Goal: Task Accomplishment & Management: Complete application form

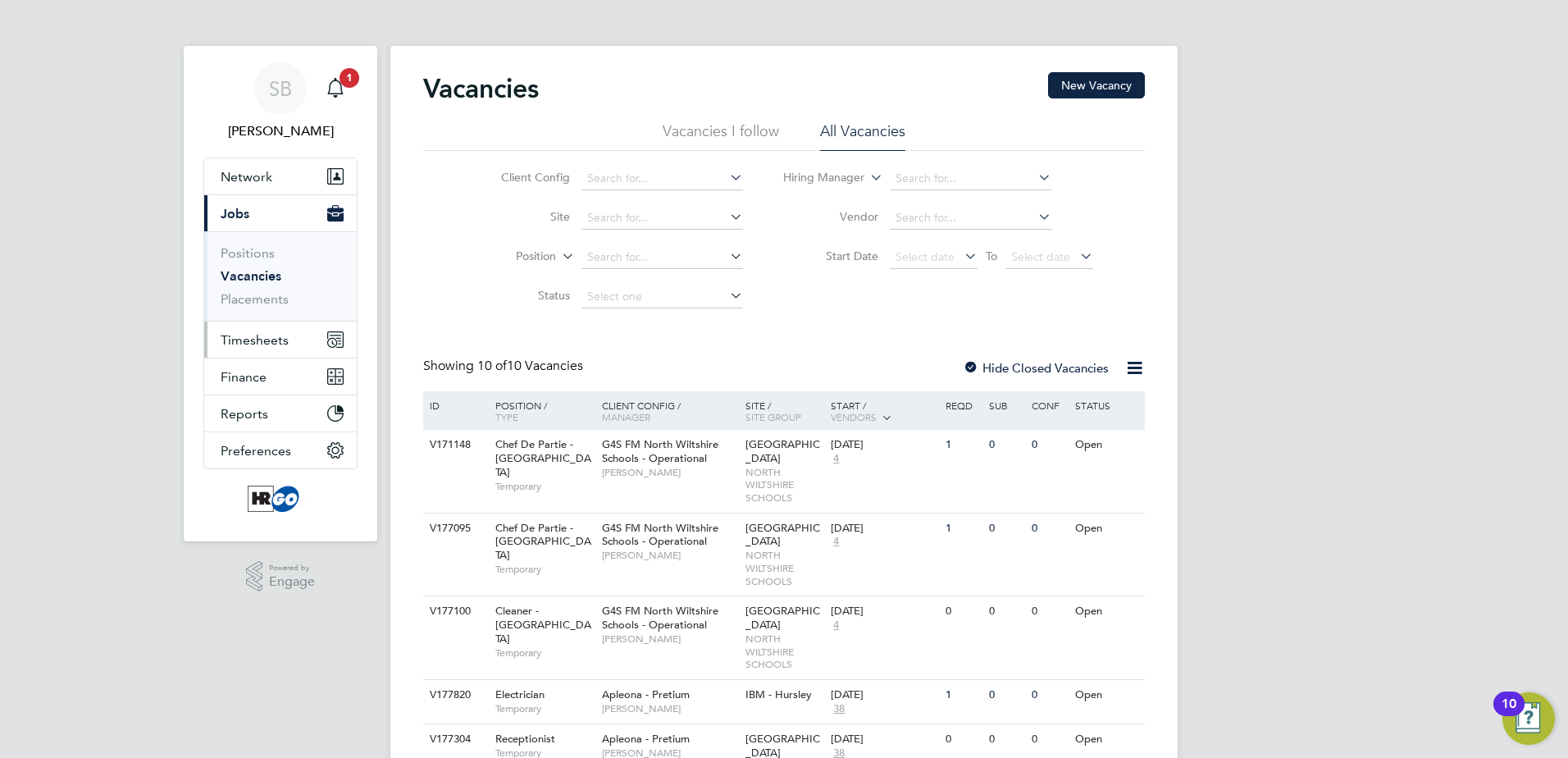
click at [277, 338] on span "Timesheets" at bounding box center [254, 340] width 68 height 16
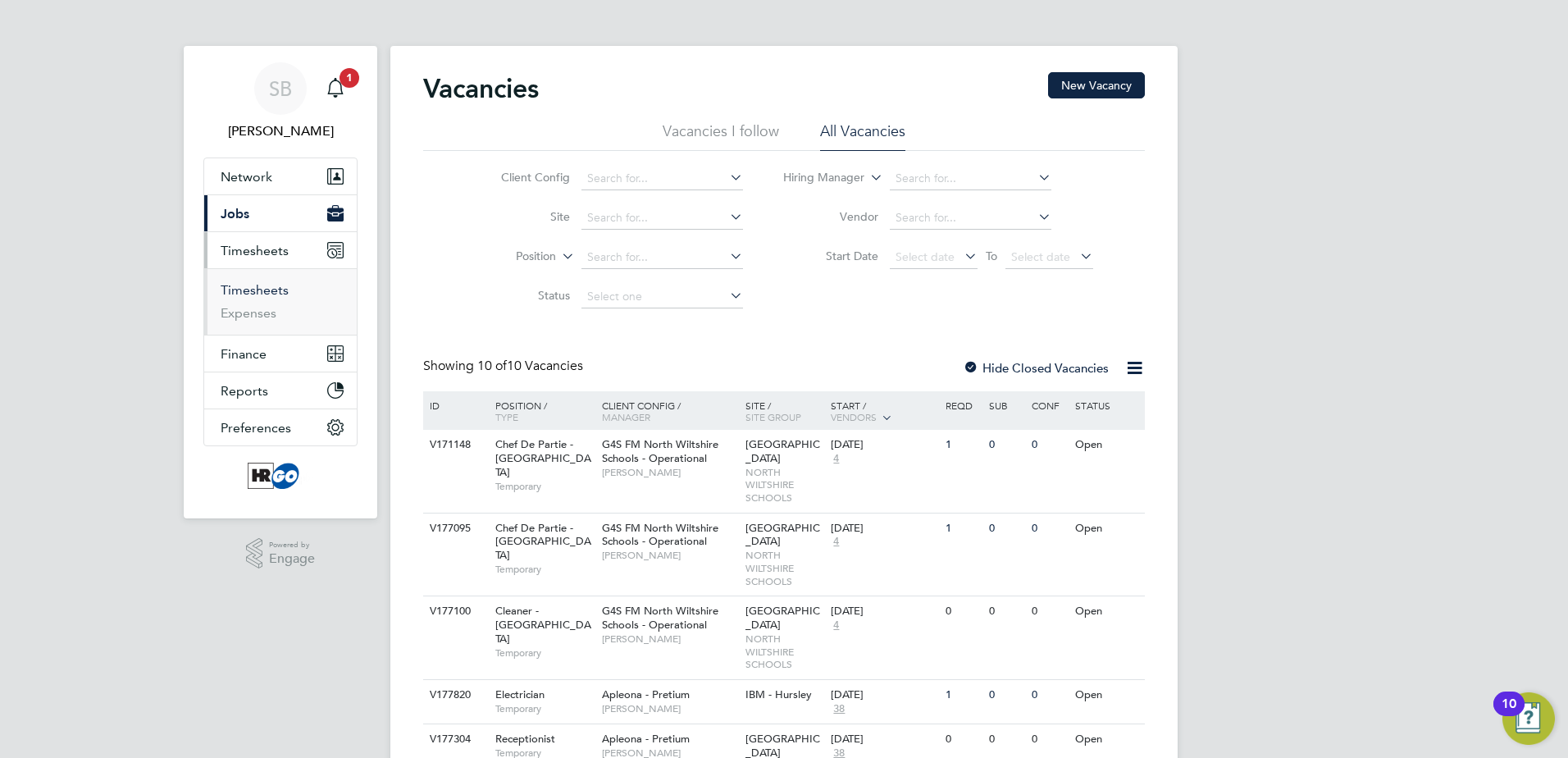
click at [265, 295] on link "Timesheets" at bounding box center [254, 289] width 68 height 16
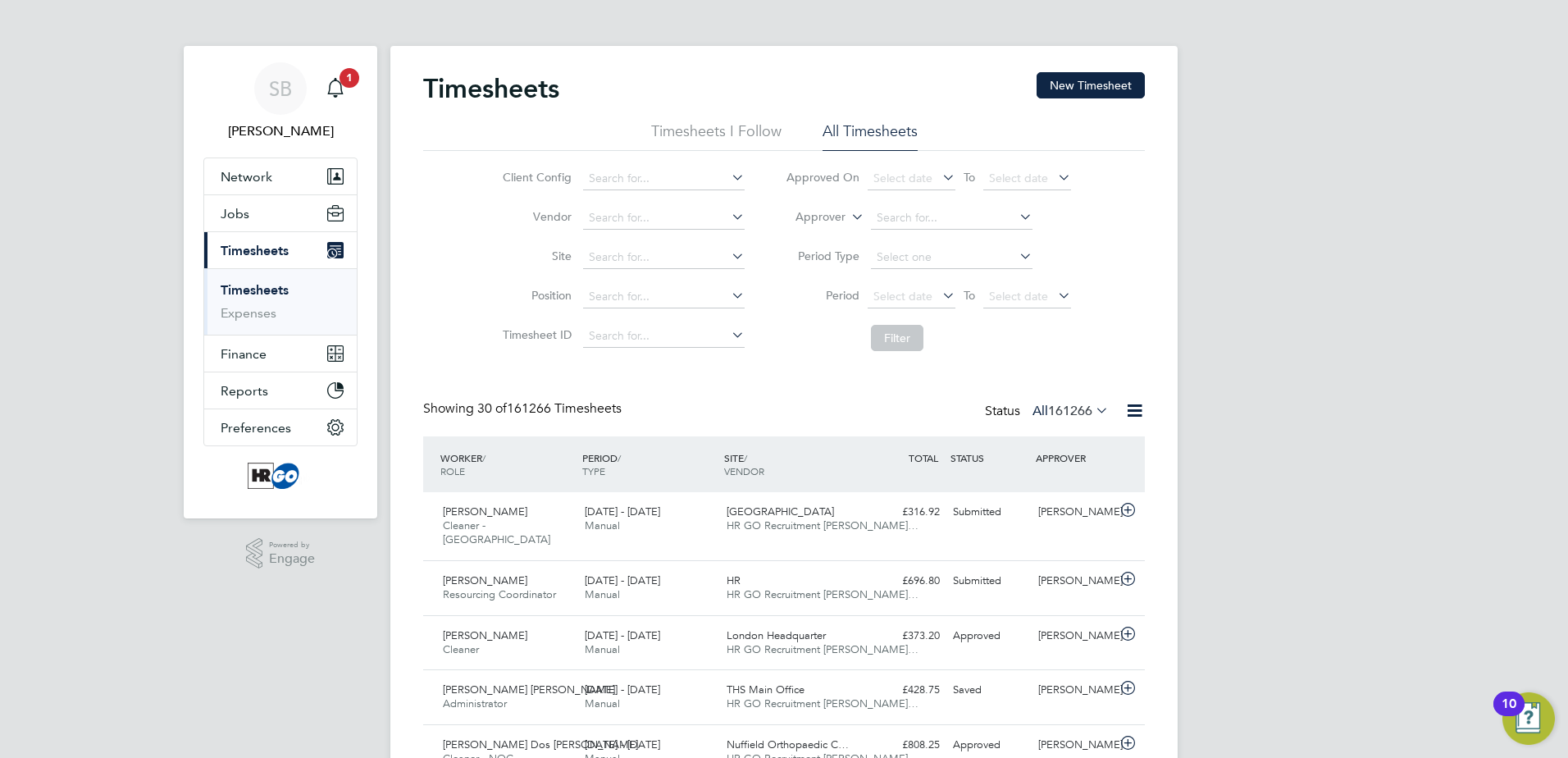
click at [939, 297] on icon at bounding box center [939, 295] width 0 height 23
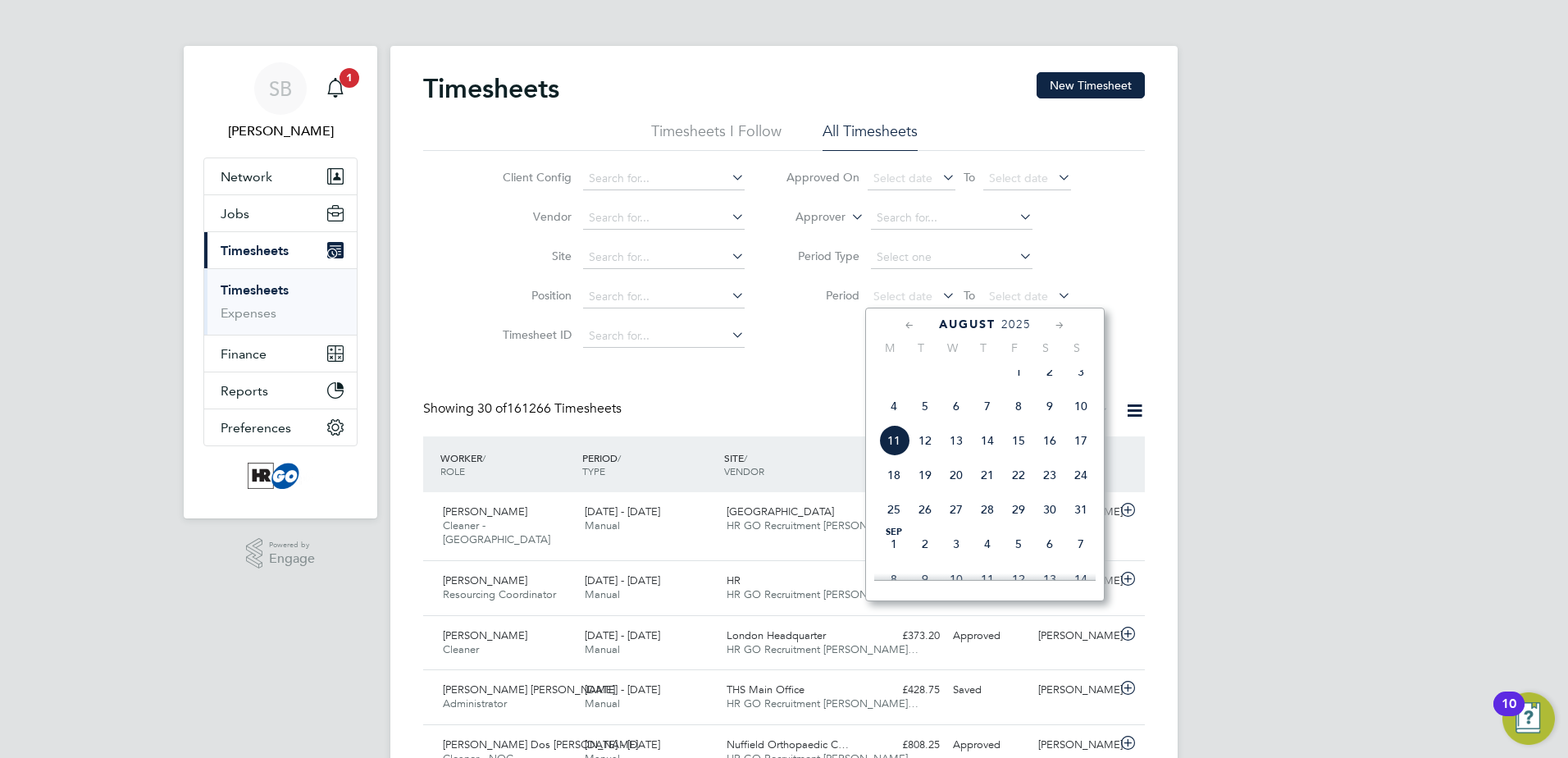
click at [891, 422] on span "4" at bounding box center [894, 406] width 32 height 32
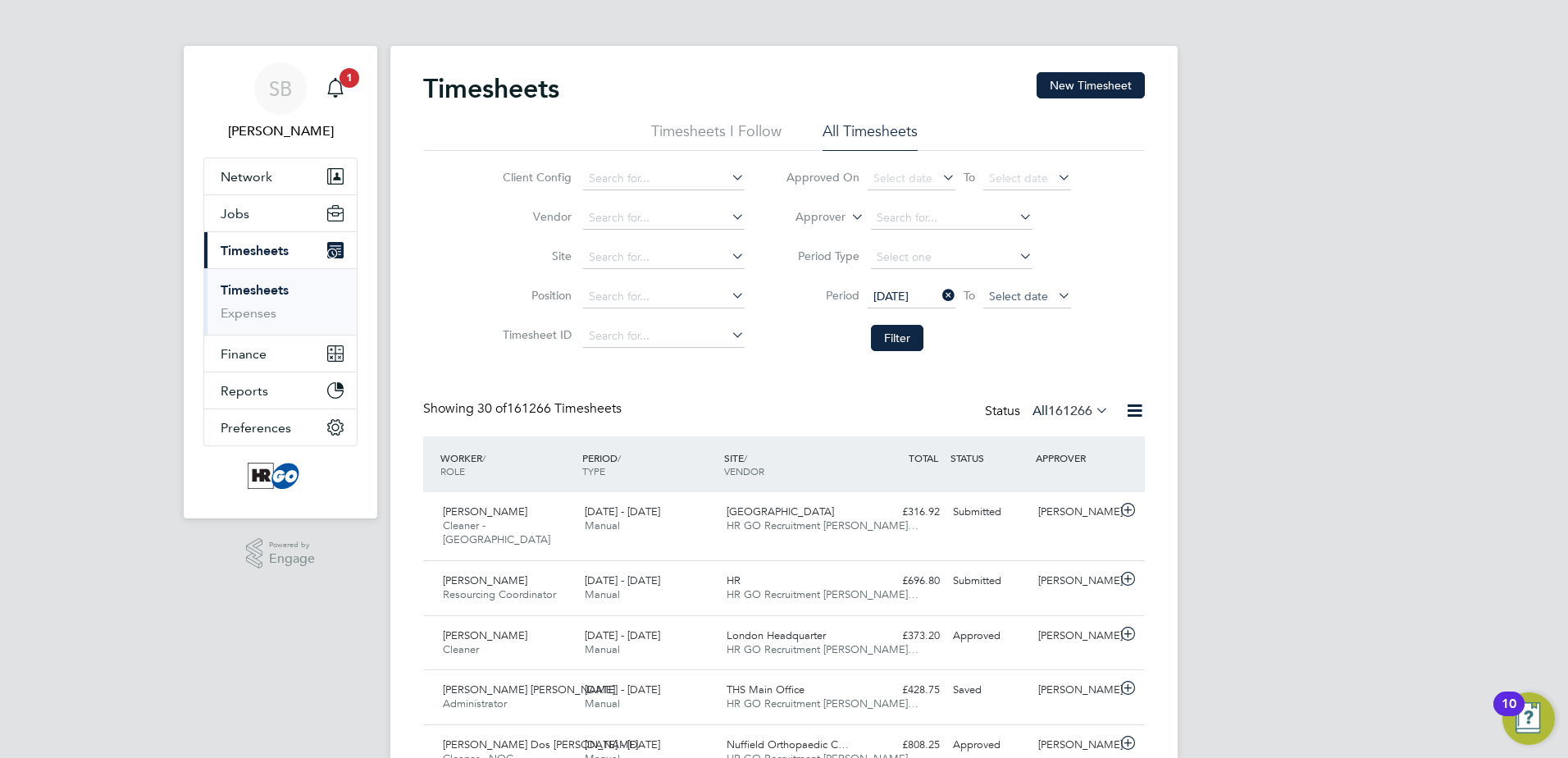
click at [1031, 298] on span "Select date" at bounding box center [1019, 296] width 59 height 15
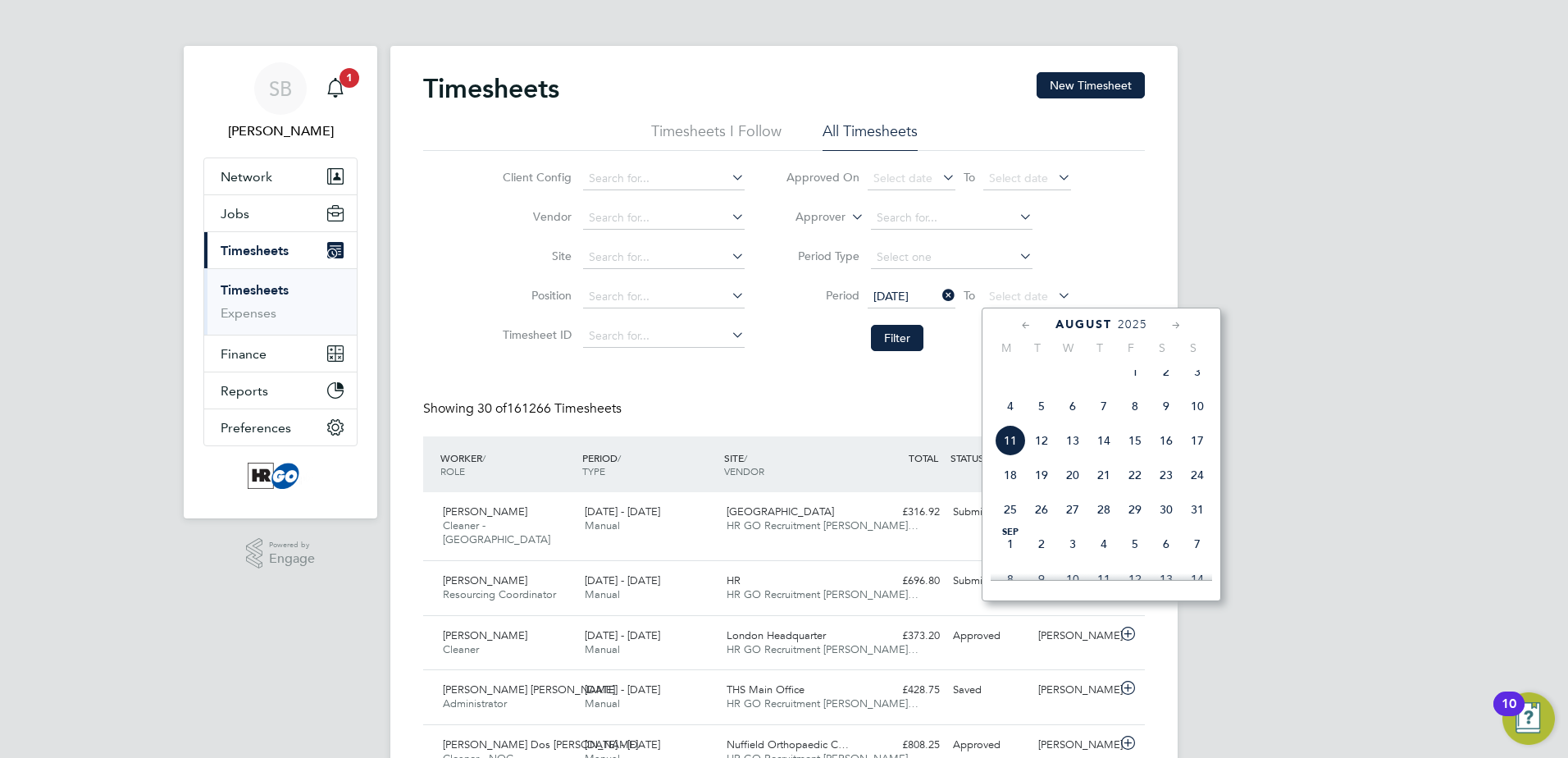
click at [1191, 452] on span "17" at bounding box center [1197, 441] width 32 height 32
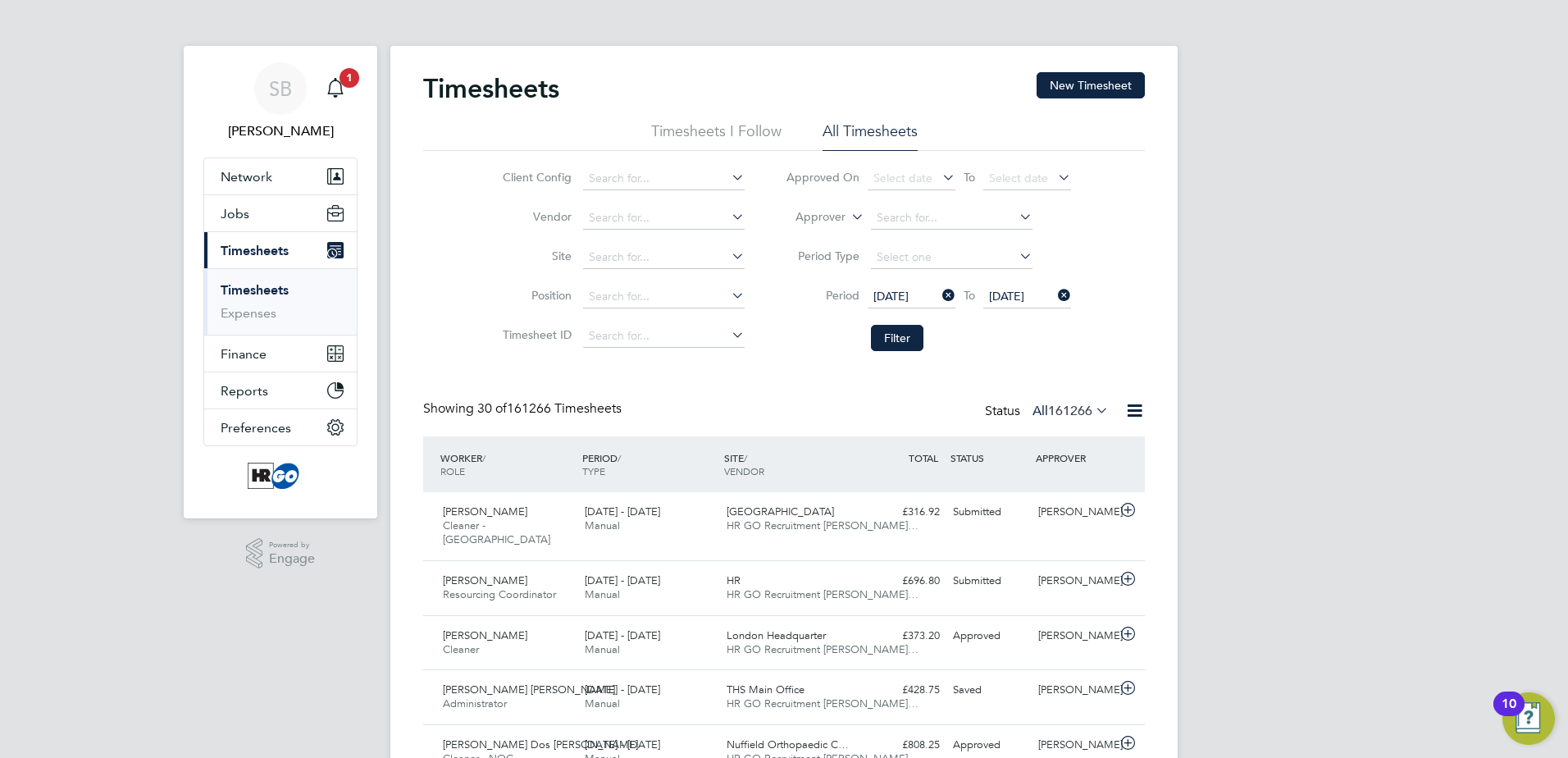
drag, startPoint x: 910, startPoint y: 341, endPoint x: 1018, endPoint y: 340, distance: 108.0
click at [1018, 340] on li "Filter" at bounding box center [928, 338] width 326 height 43
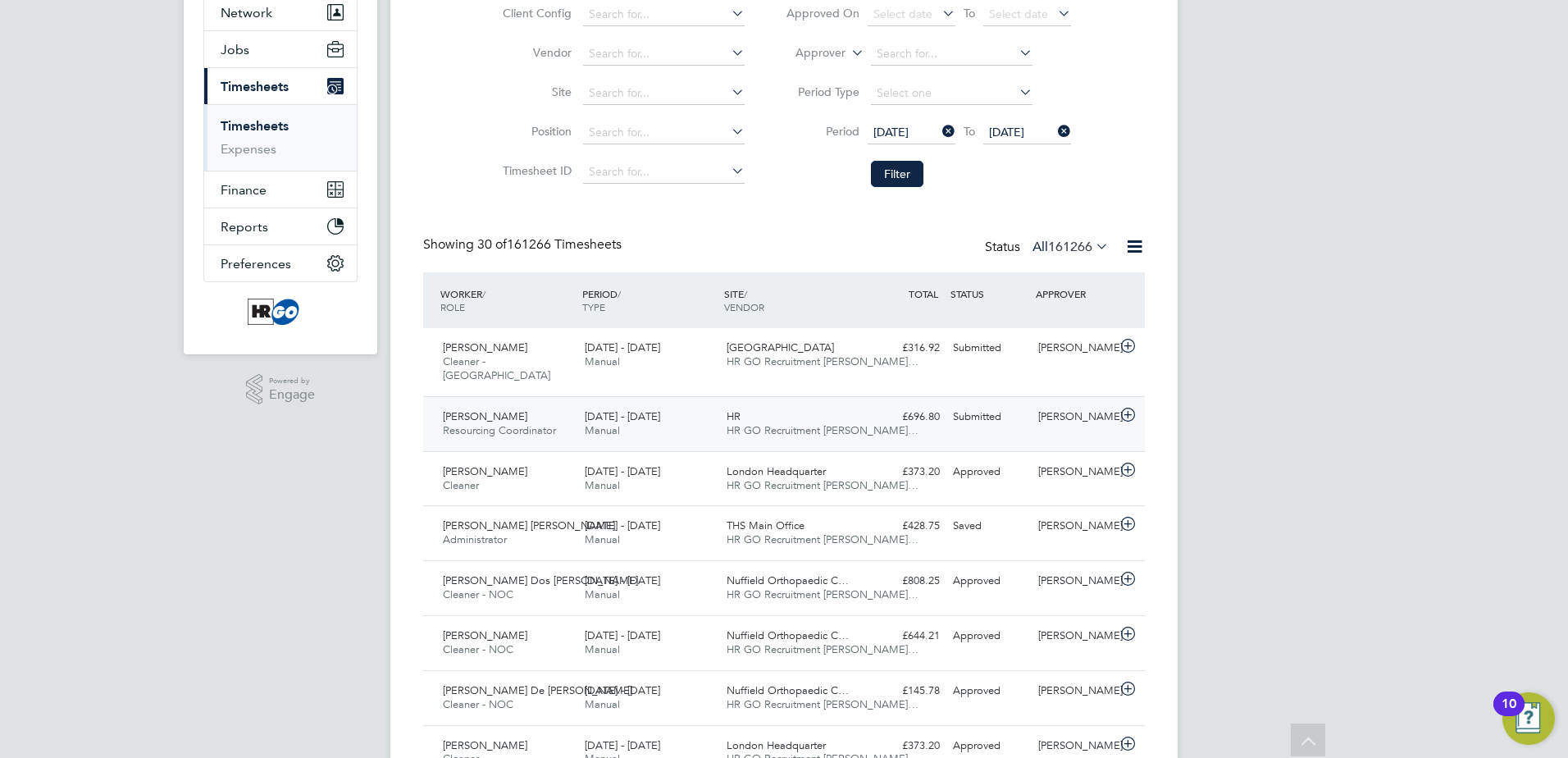
click at [656, 431] on div "[DATE] - [DATE] Manual" at bounding box center [649, 424] width 142 height 41
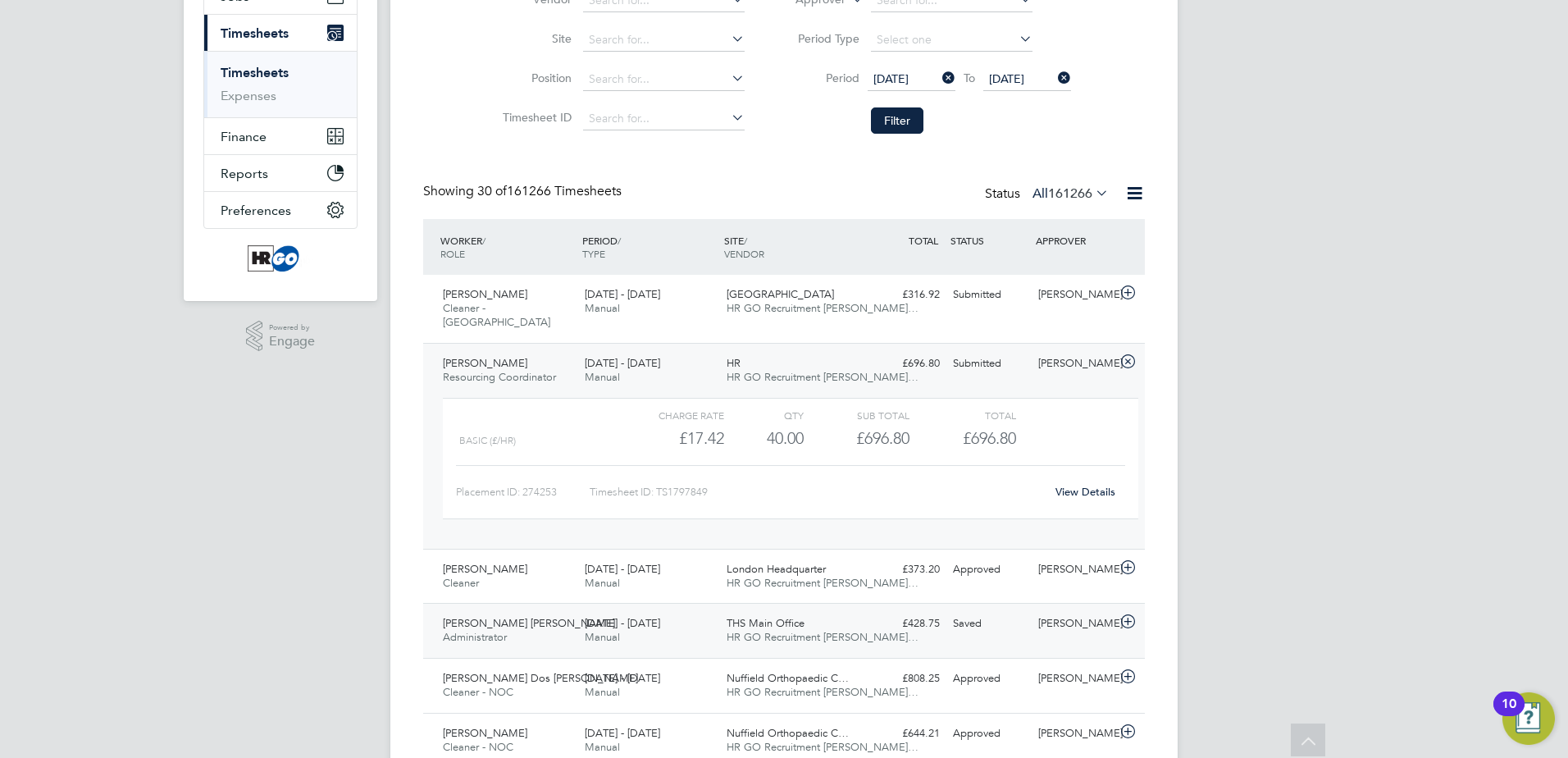
scroll to position [246, 0]
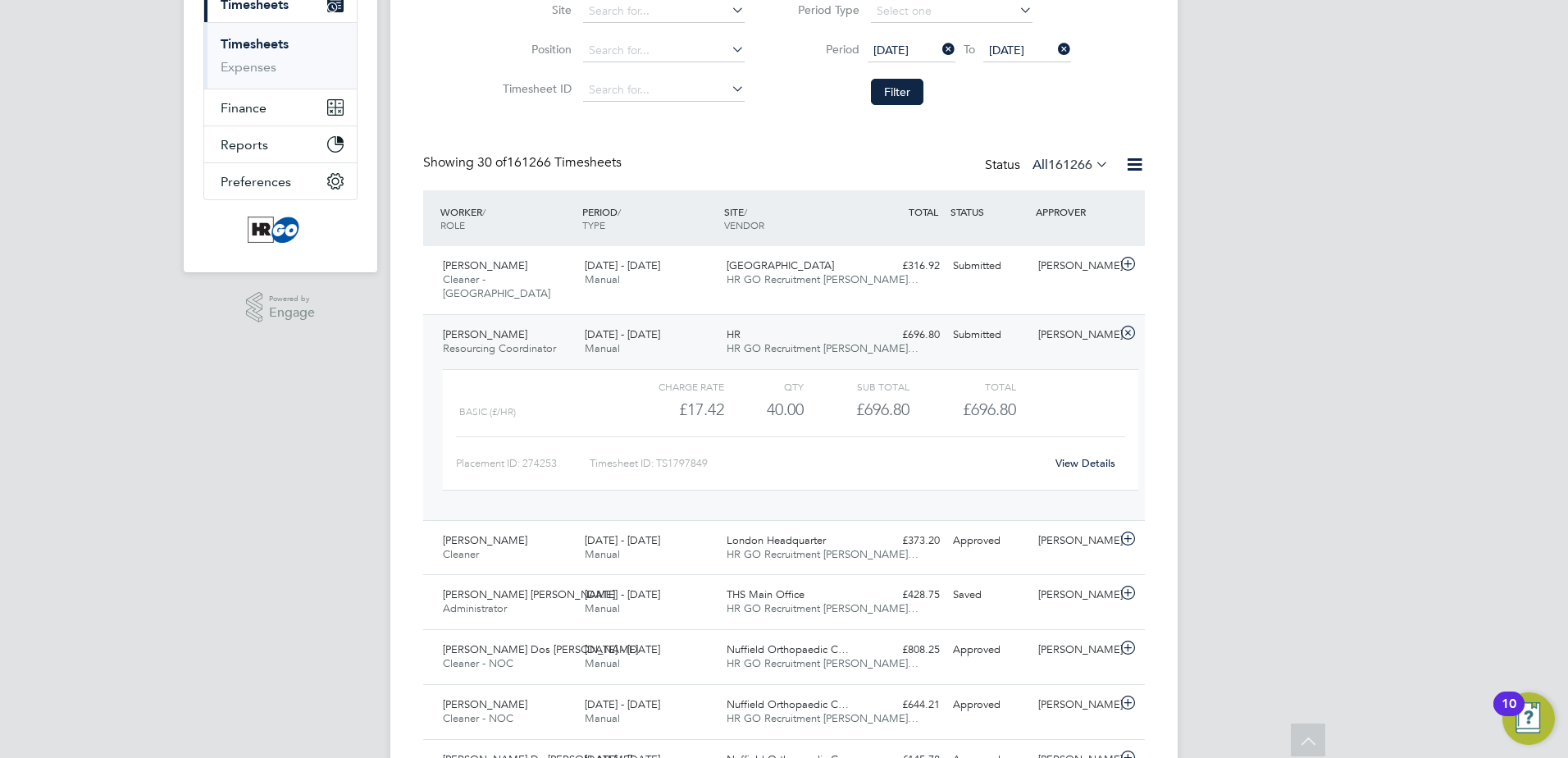
drag, startPoint x: 681, startPoint y: 601, endPoint x: 1197, endPoint y: 562, distance: 517.5
click at [696, 607] on div "[DATE] - [DATE] Manual" at bounding box center [649, 602] width 142 height 41
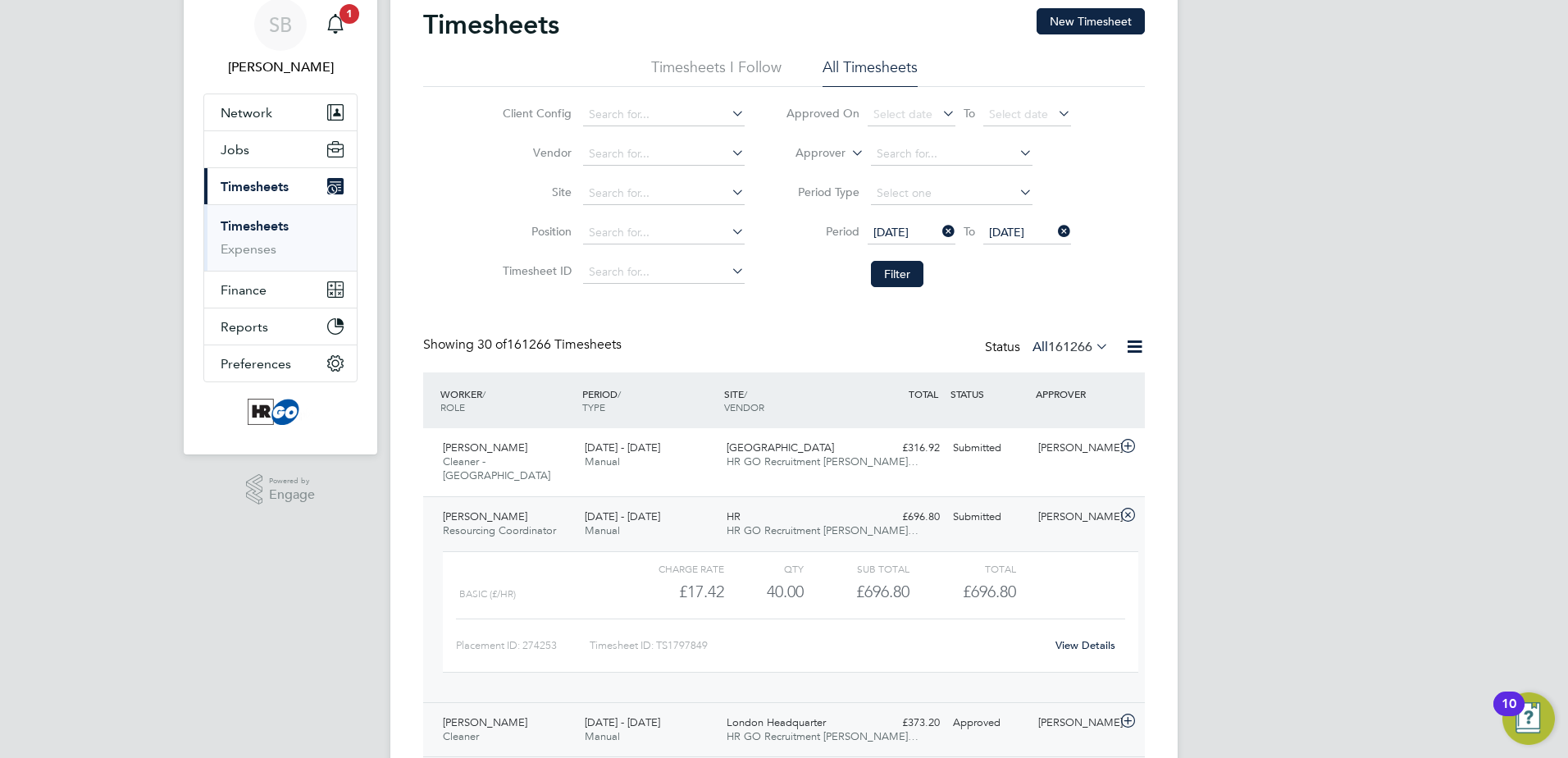
scroll to position [164, 0]
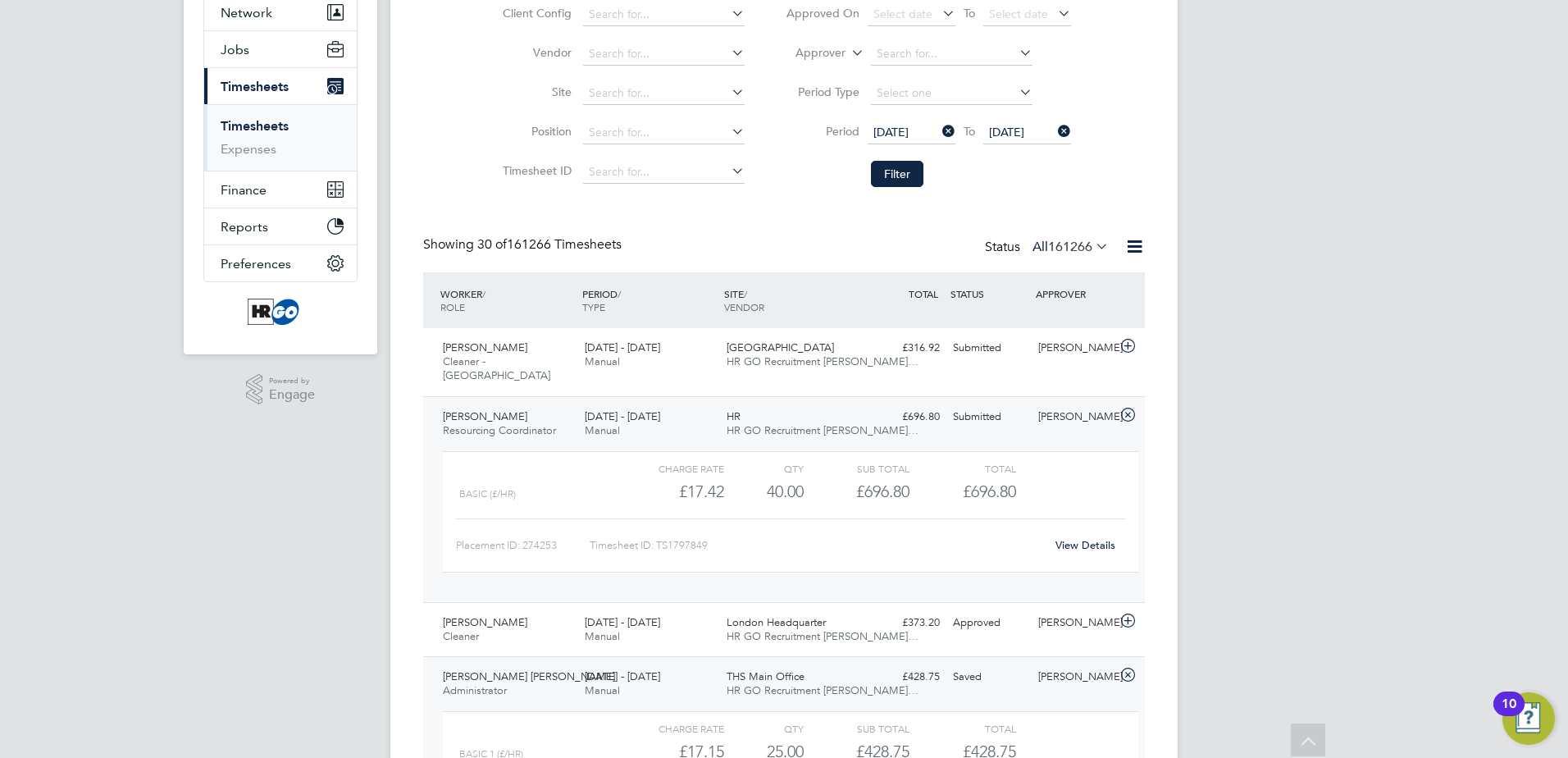
click at [491, 420] on span "[PERSON_NAME]" at bounding box center [485, 416] width 84 height 14
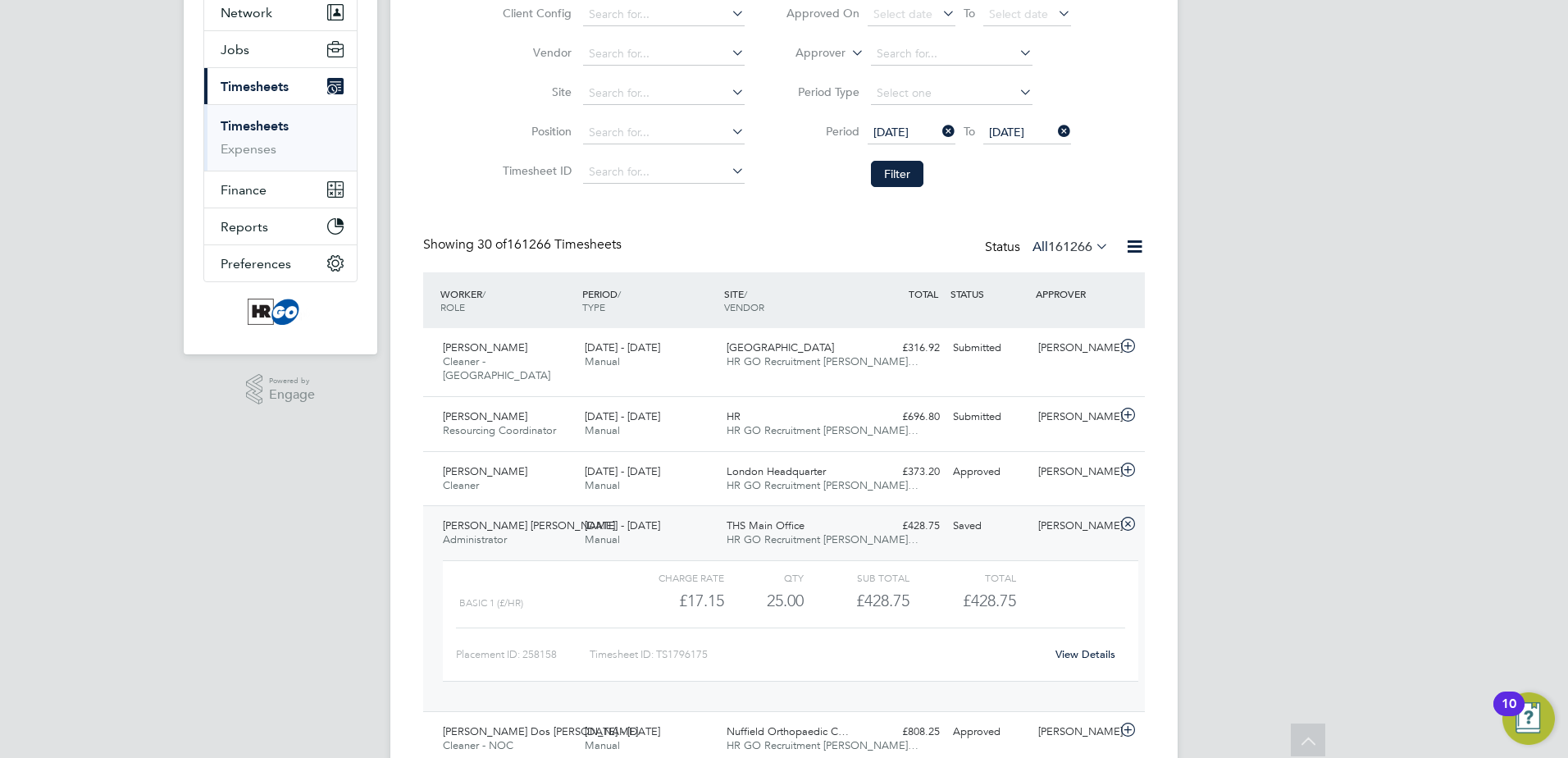
click at [1103, 652] on link "View Details" at bounding box center [1085, 654] width 60 height 14
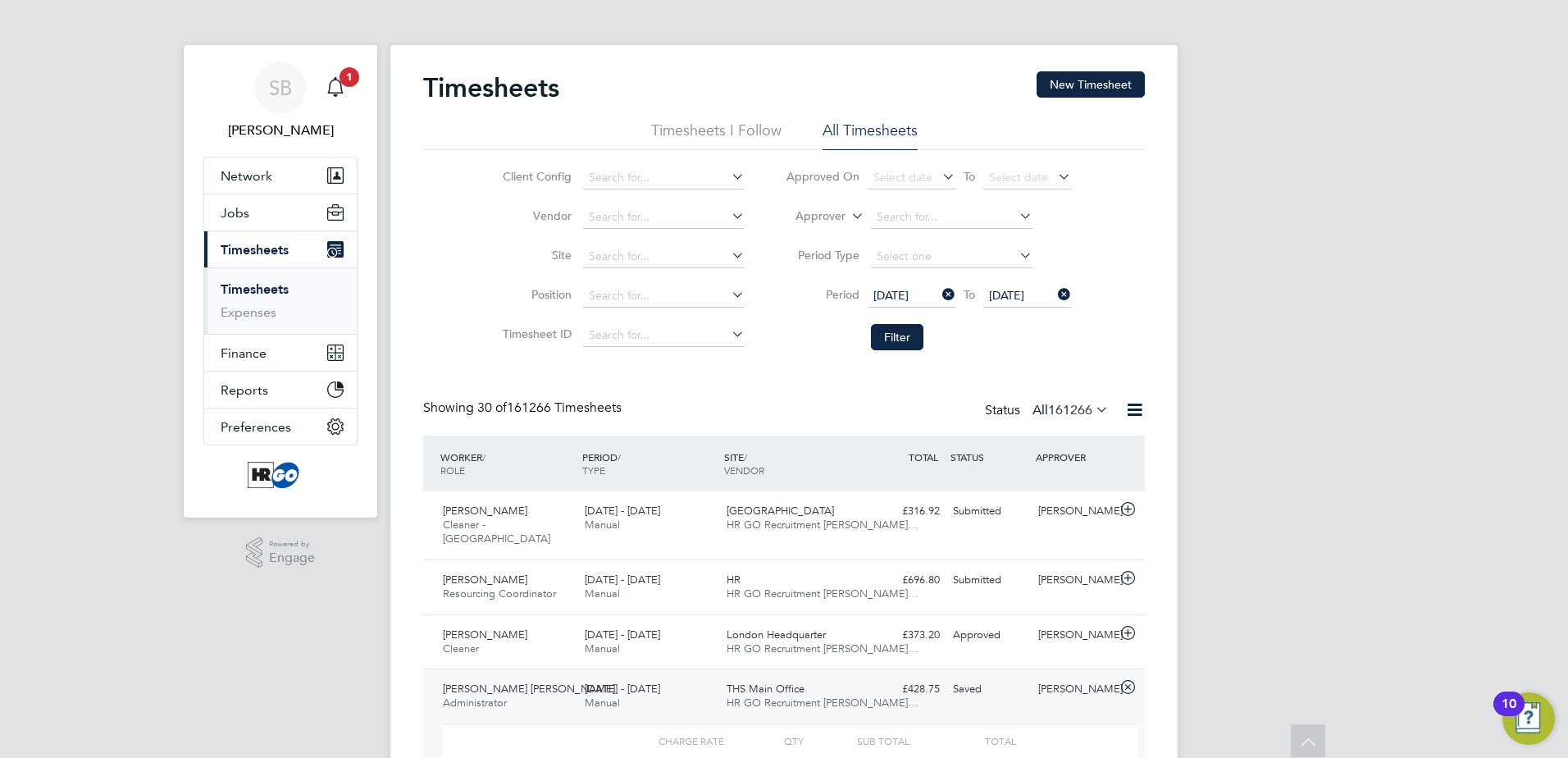
scroll to position [0, 0]
click at [1114, 82] on button "New Timesheet" at bounding box center [1090, 85] width 108 height 26
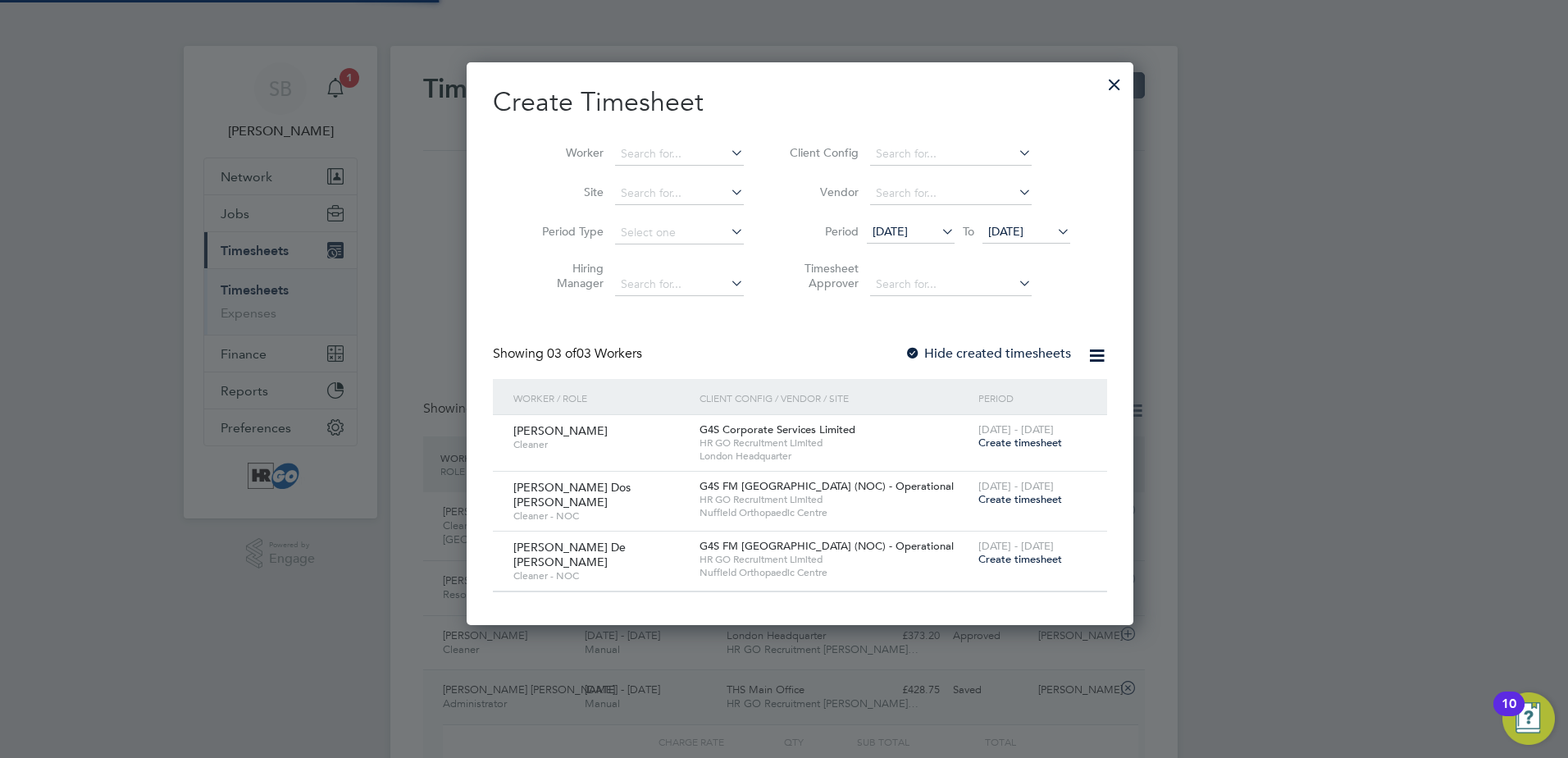
scroll to position [556, 635]
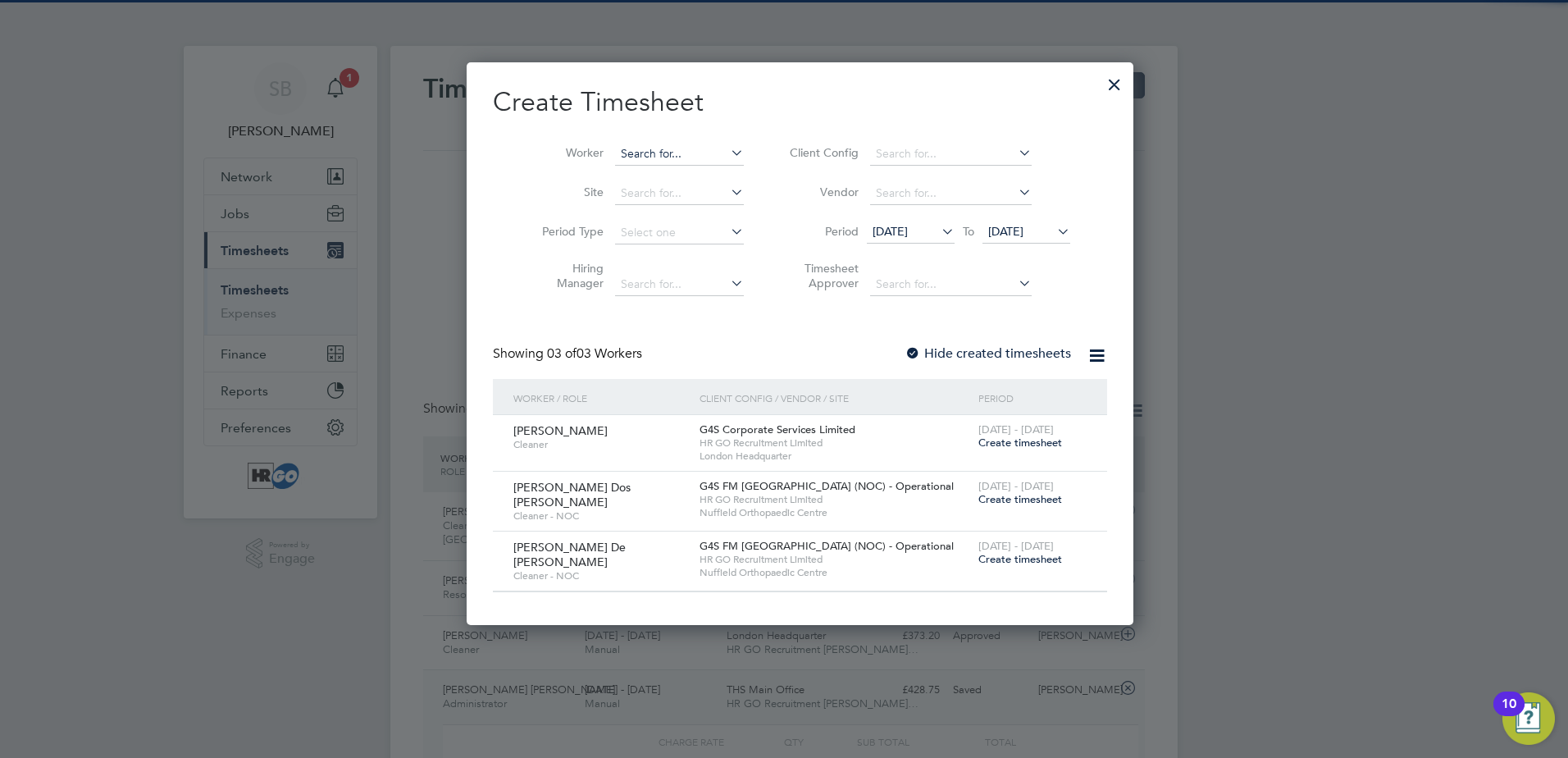
click at [662, 146] on input at bounding box center [679, 154] width 129 height 23
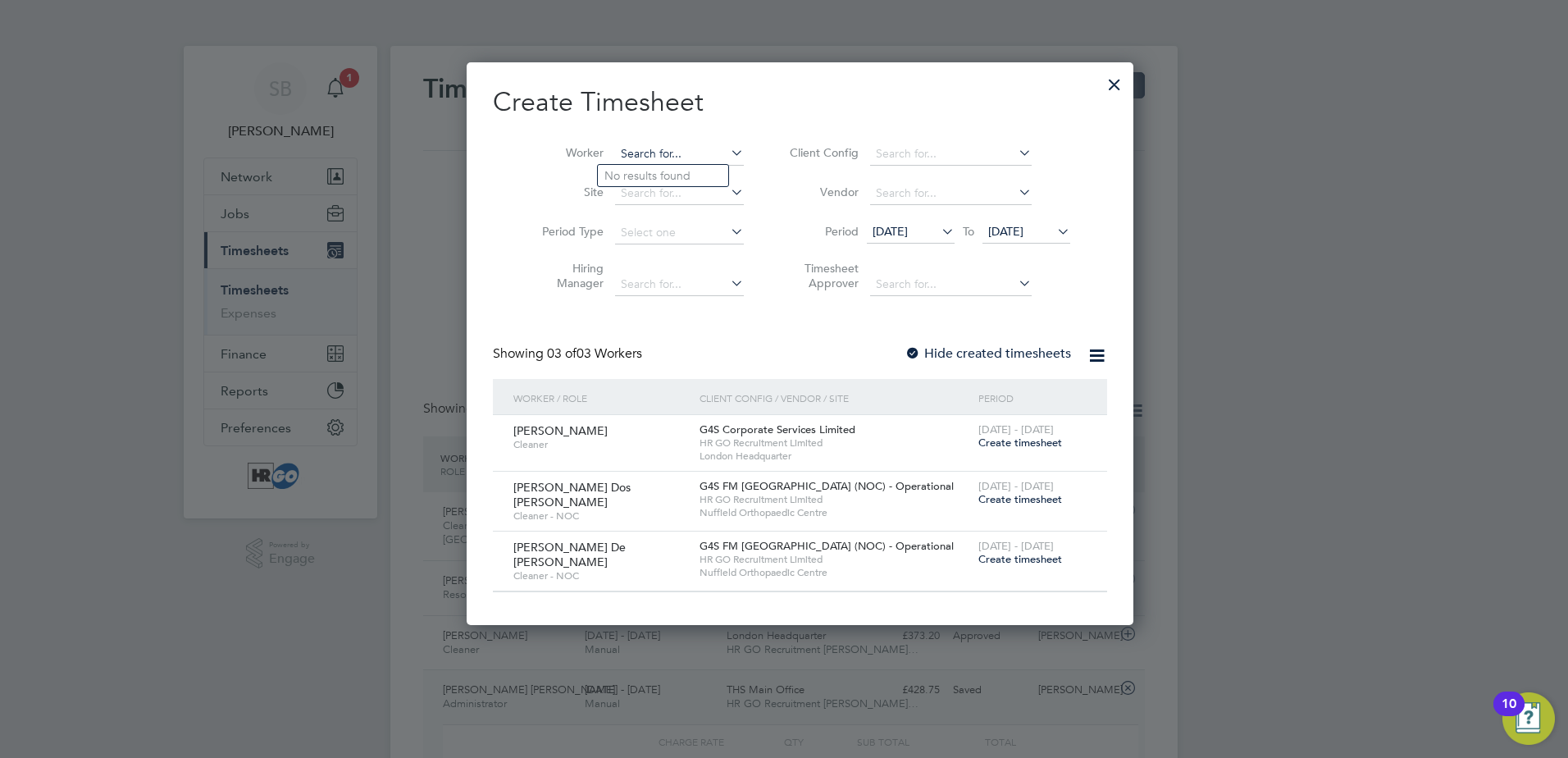
click at [683, 161] on input at bounding box center [679, 154] width 129 height 23
click at [686, 299] on li "Aug [PERSON_NAME]" at bounding box center [745, 310] width 294 height 22
type input "[PERSON_NAME]"
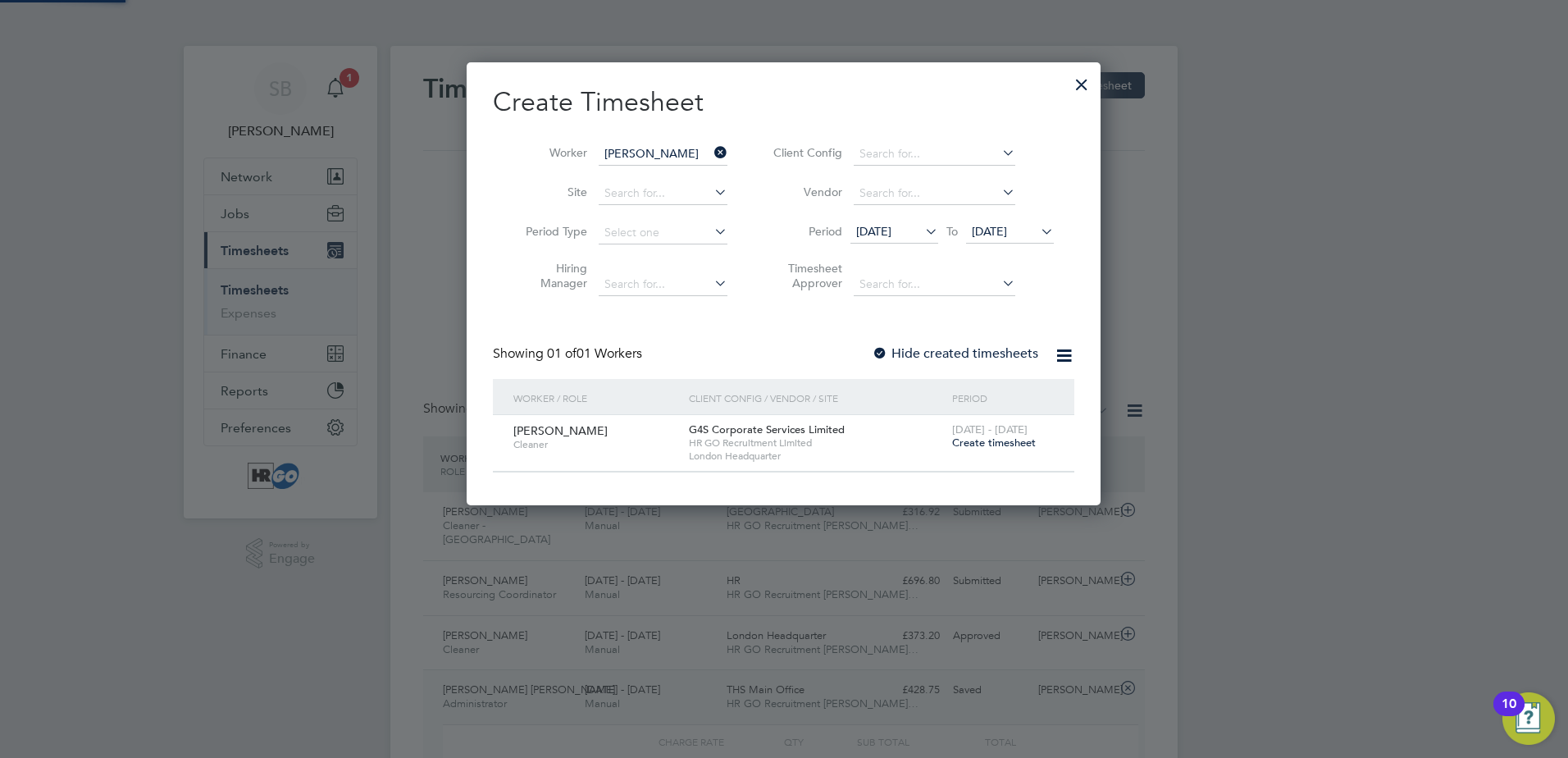
scroll to position [443, 635]
click at [998, 441] on span "Create timesheet" at bounding box center [994, 443] width 83 height 14
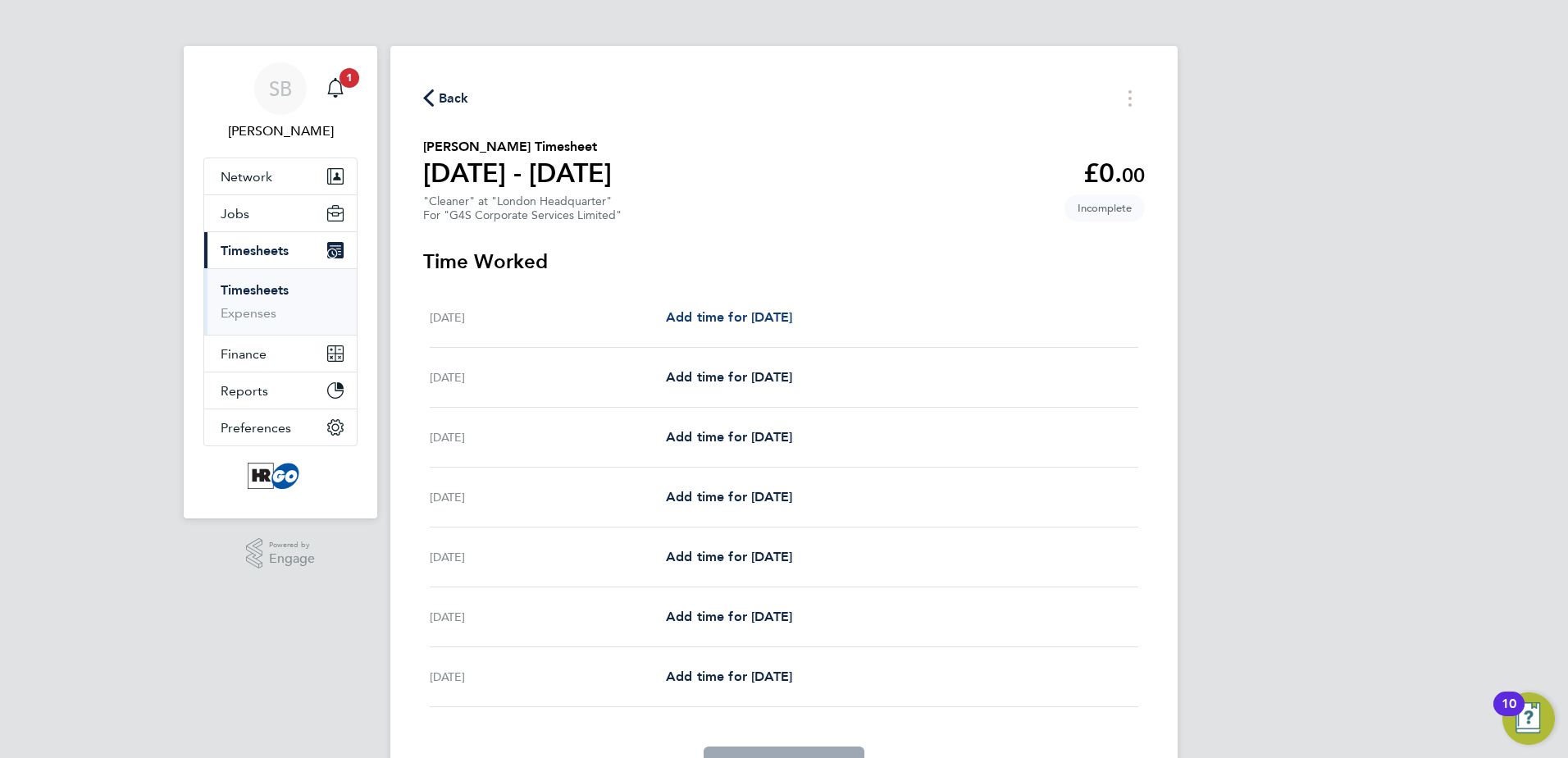
click at [771, 316] on span "Add time for [DATE]" at bounding box center [729, 316] width 126 height 16
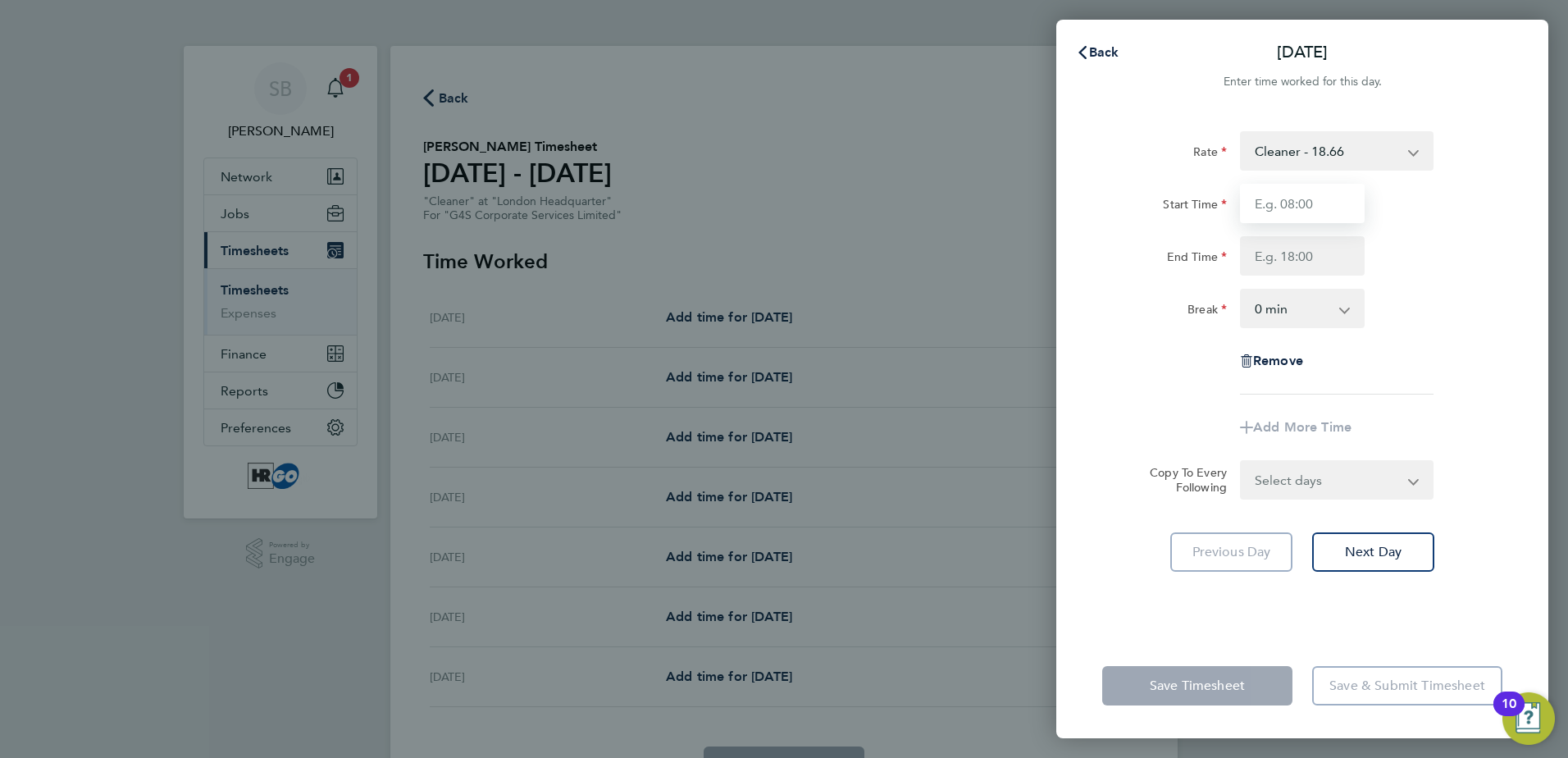
click at [1315, 211] on input "Start Time" at bounding box center [1302, 203] width 124 height 39
type input "18:00"
type input "22:00"
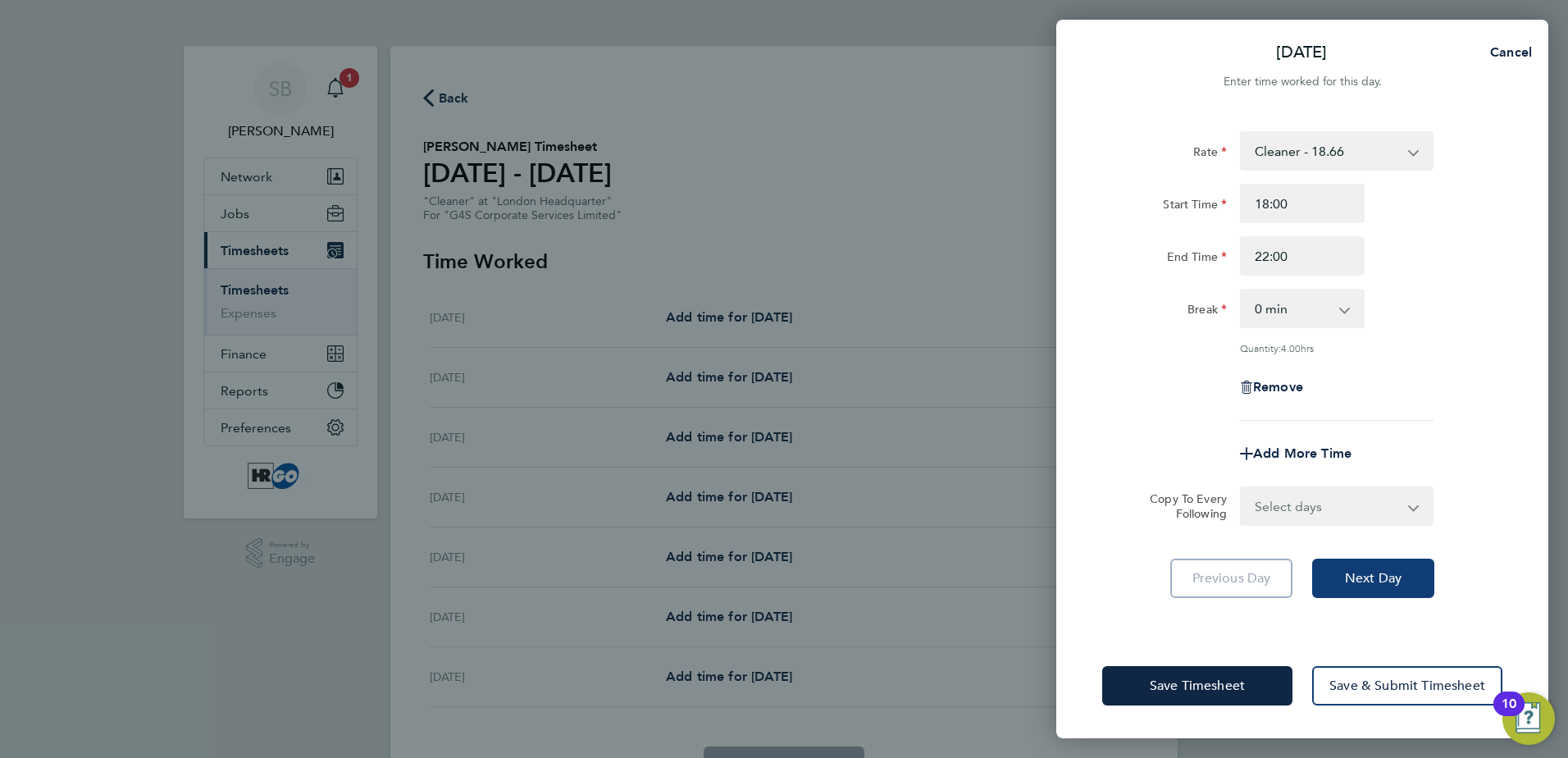
click at [1407, 579] on button "Next Day" at bounding box center [1373, 578] width 122 height 39
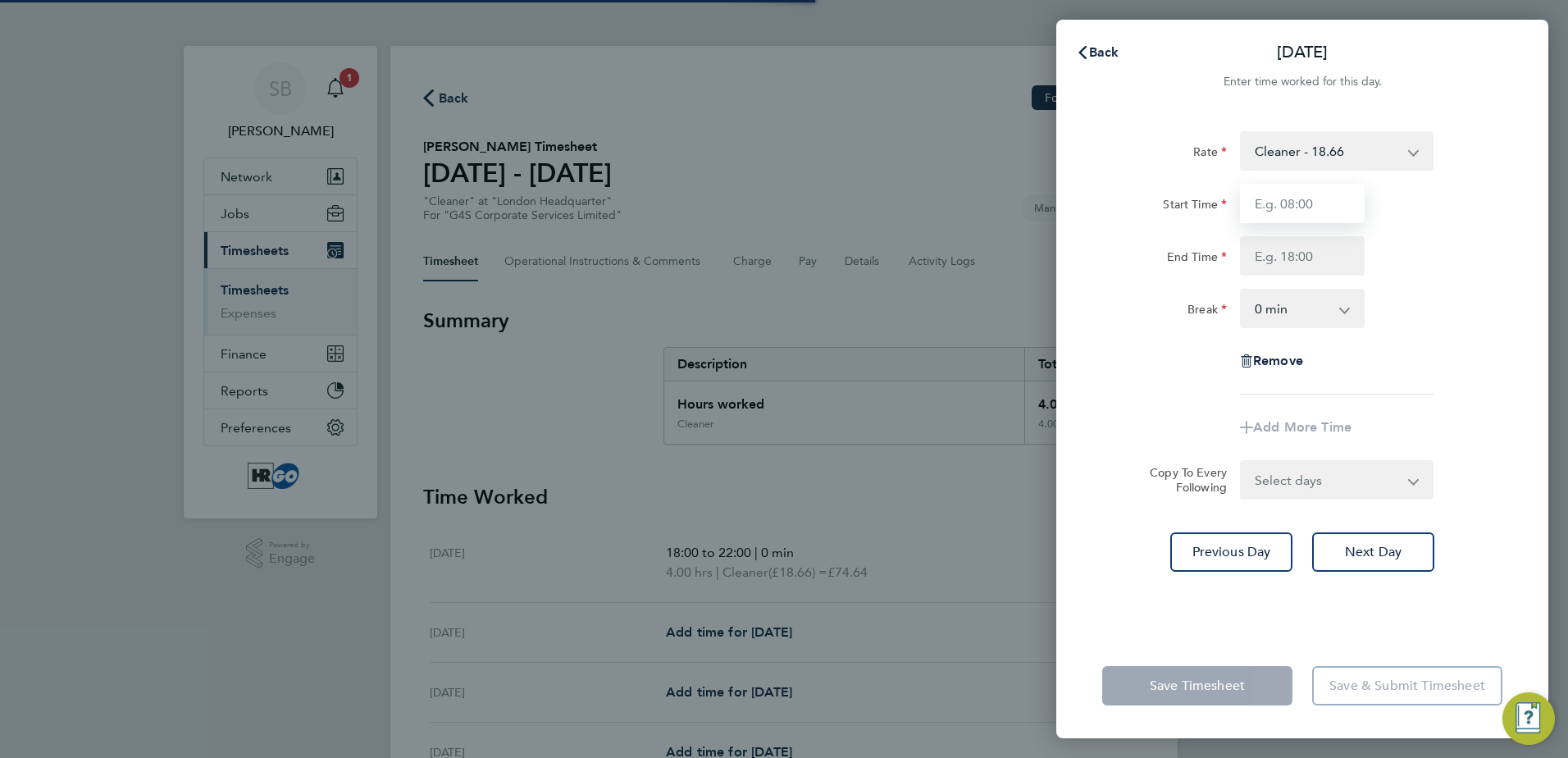
click at [1280, 210] on input "Start Time" at bounding box center [1302, 203] width 124 height 39
type input "18:00"
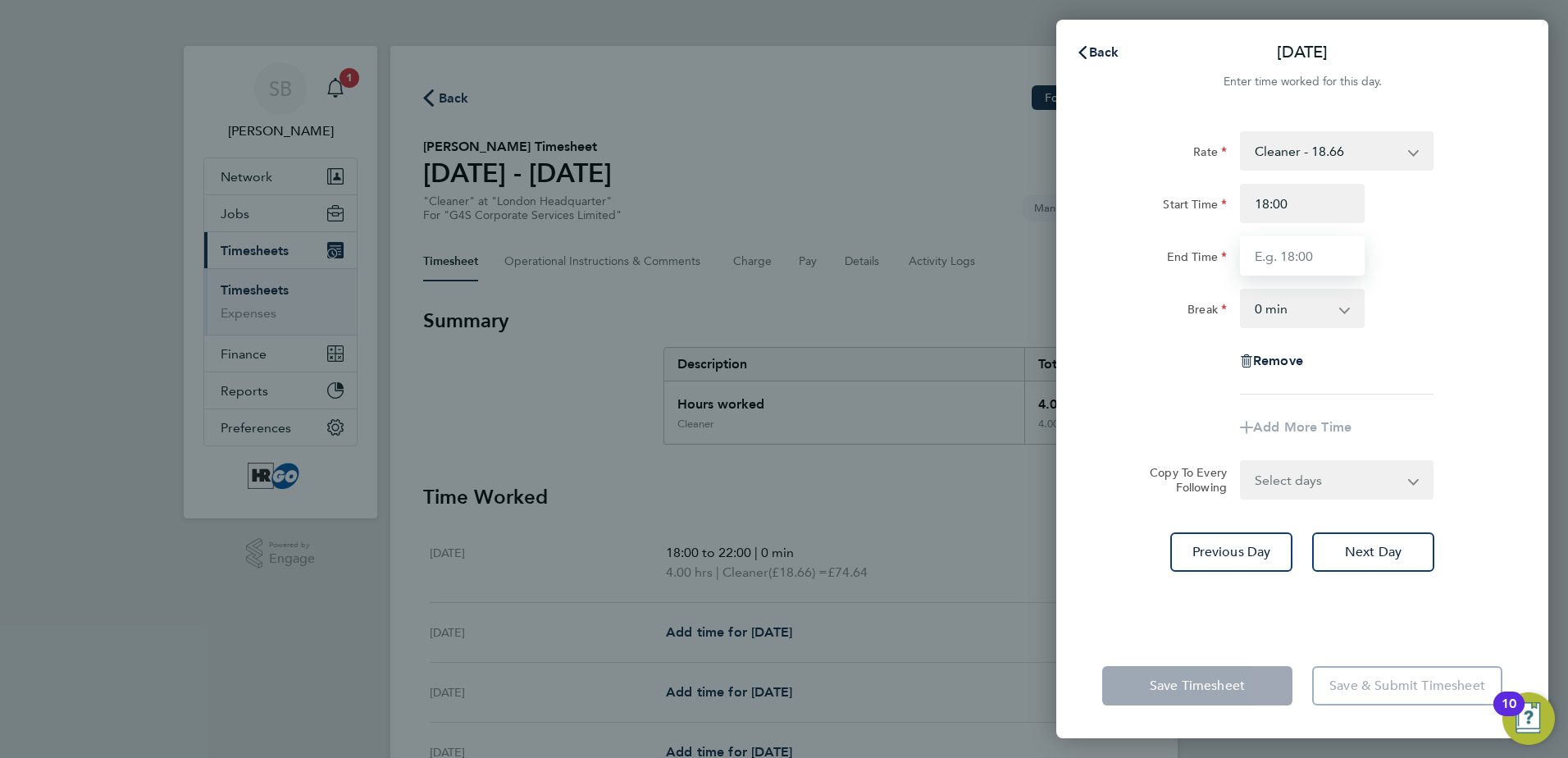
type input "22:00"
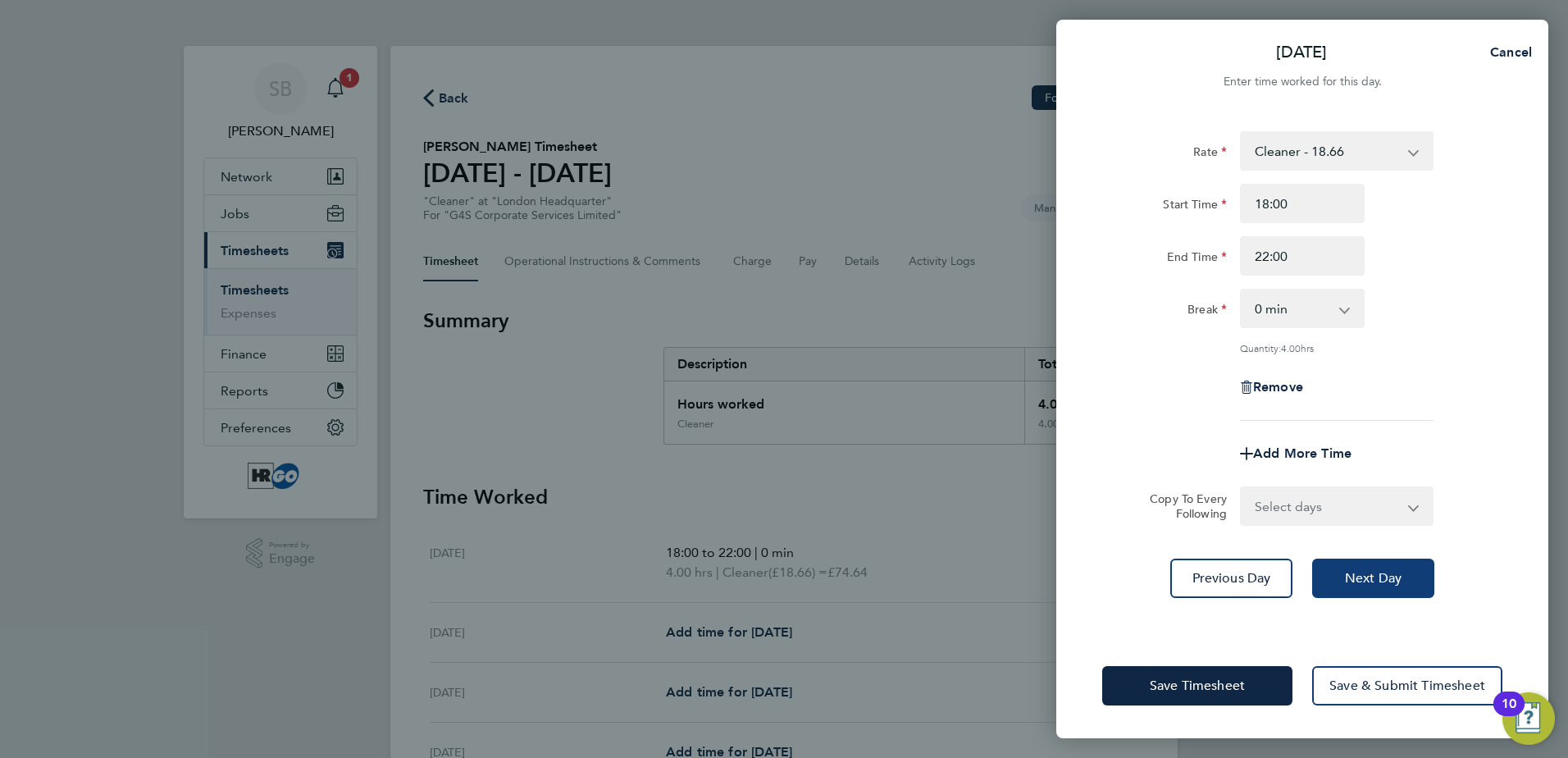
click at [1387, 571] on span "Next Day" at bounding box center [1373, 579] width 57 height 17
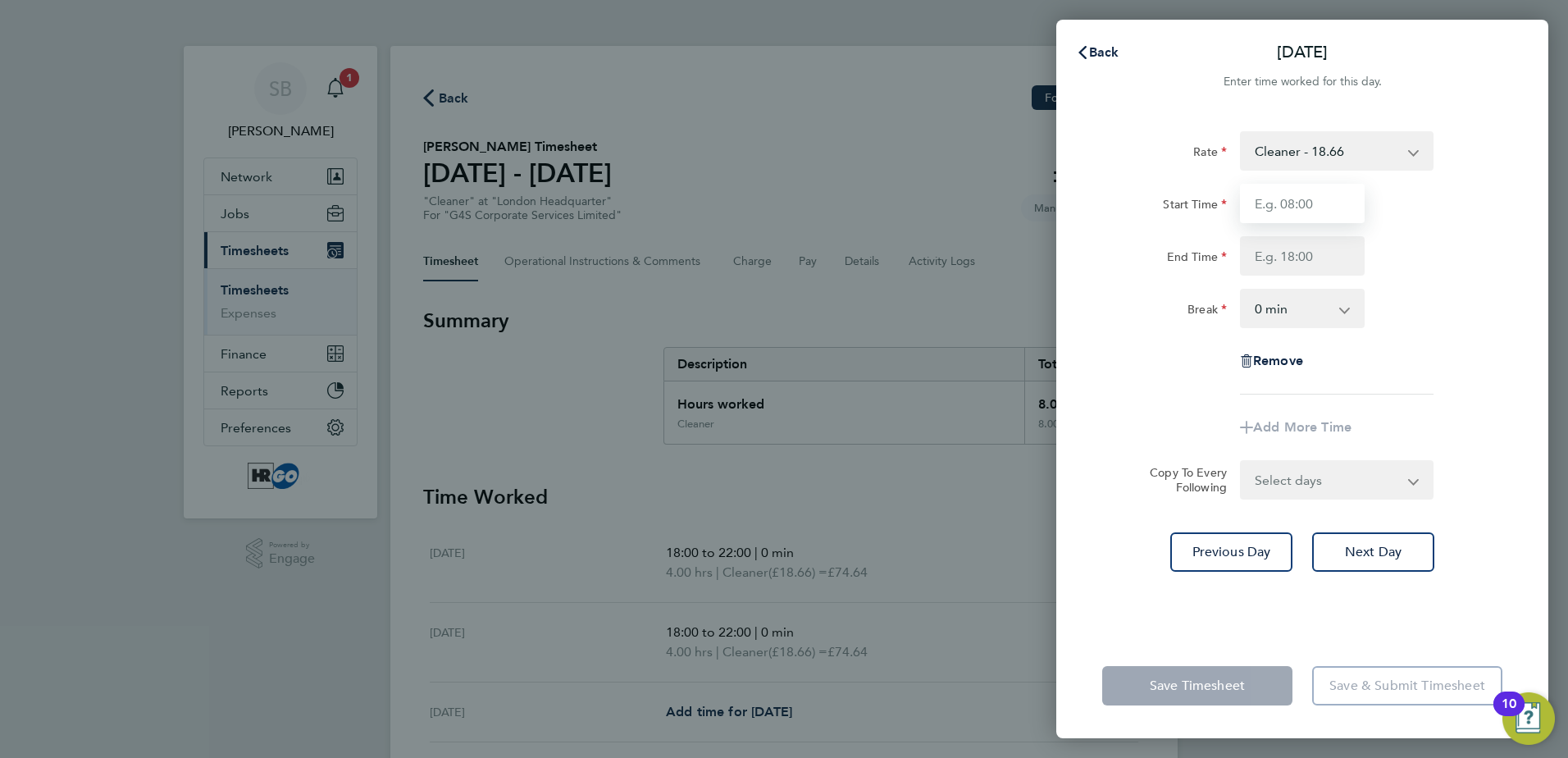
click at [1262, 199] on input "Start Time" at bounding box center [1302, 203] width 124 height 39
type input "18:00"
type input "22:00"
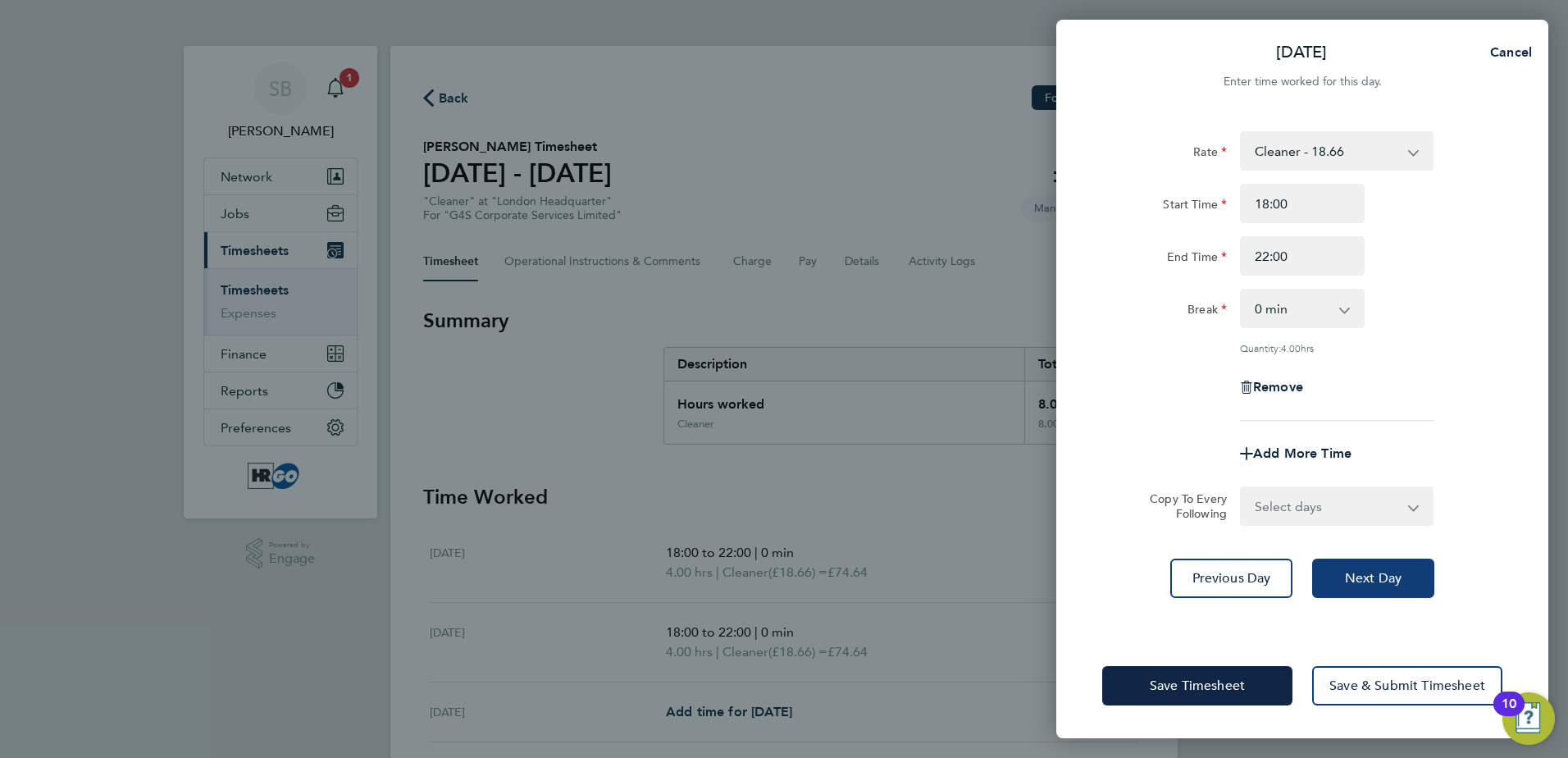
click at [1396, 573] on span "Next Day" at bounding box center [1373, 579] width 57 height 17
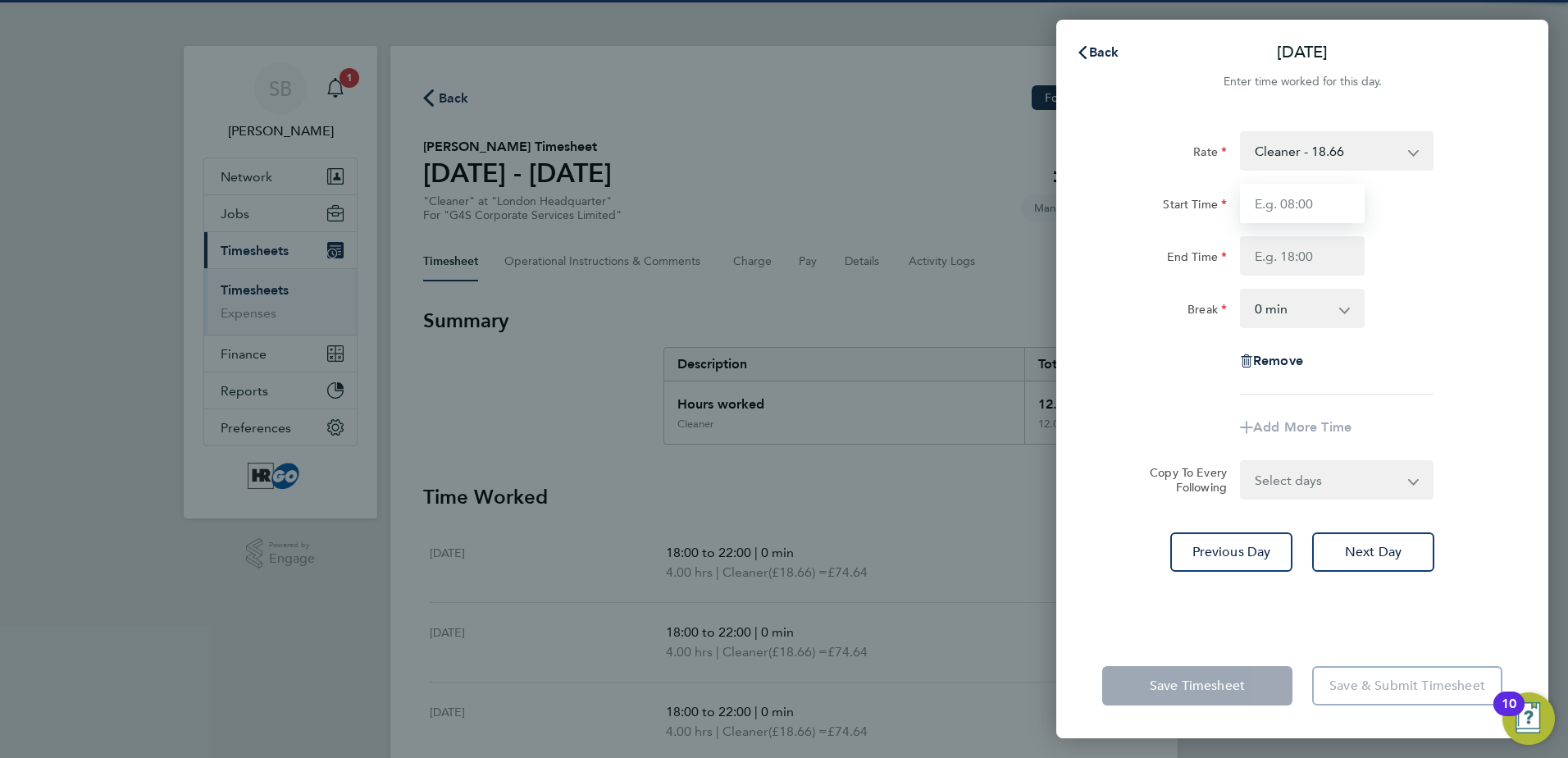
click at [1267, 210] on input "Start Time" at bounding box center [1302, 203] width 124 height 39
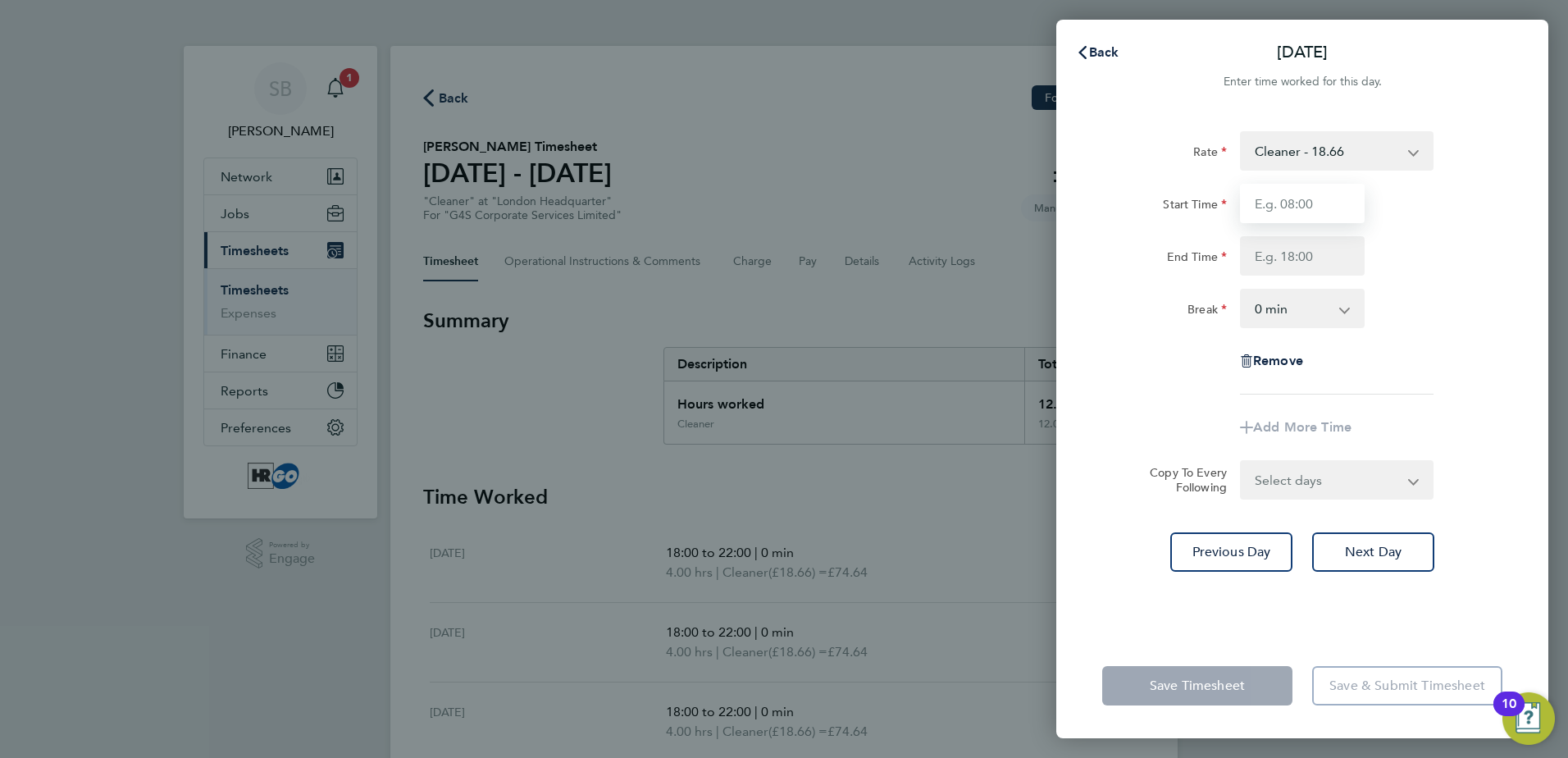
type input "18:00"
type input "22:00"
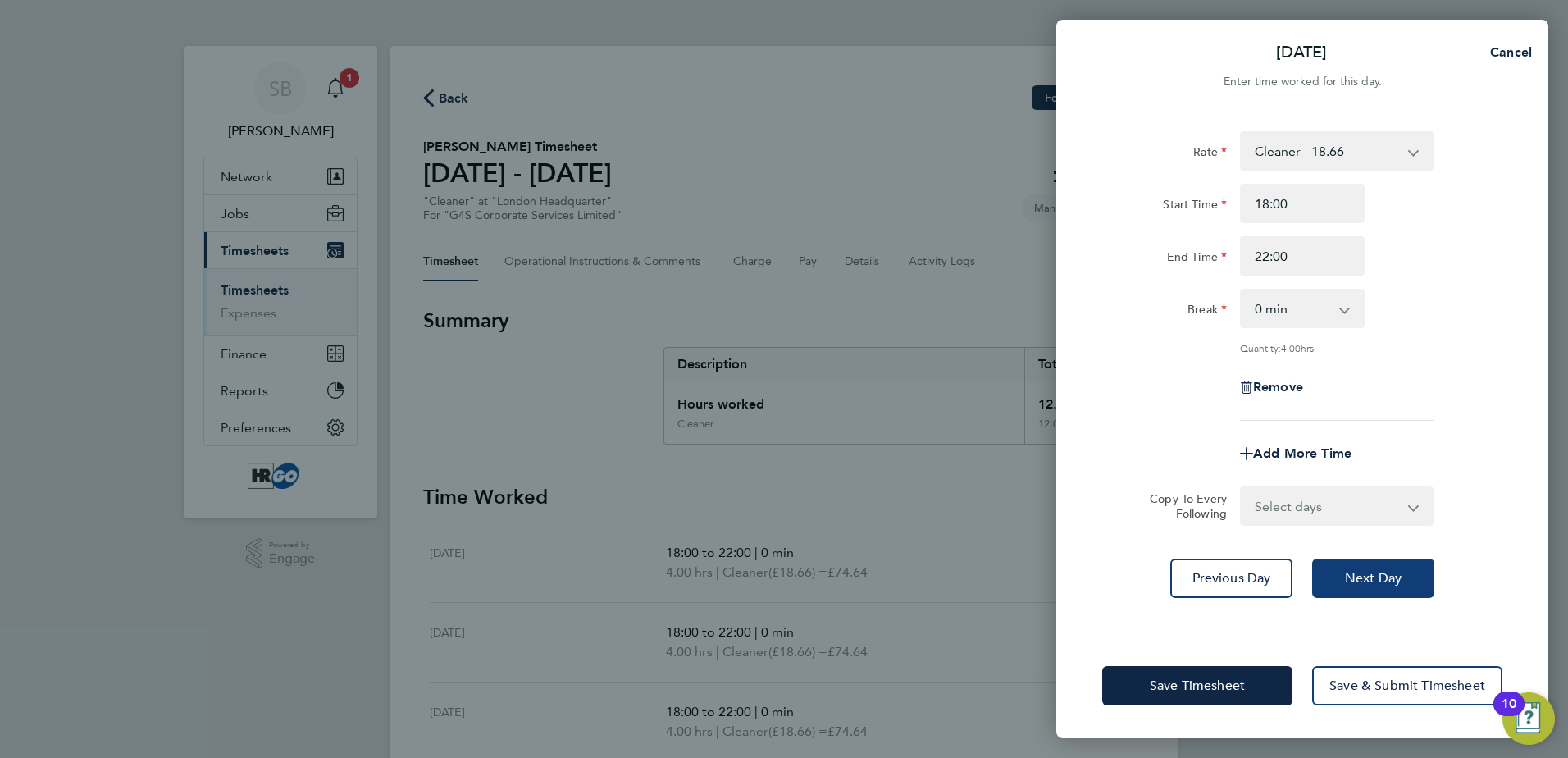
click at [1398, 575] on span "Next Day" at bounding box center [1373, 579] width 57 height 17
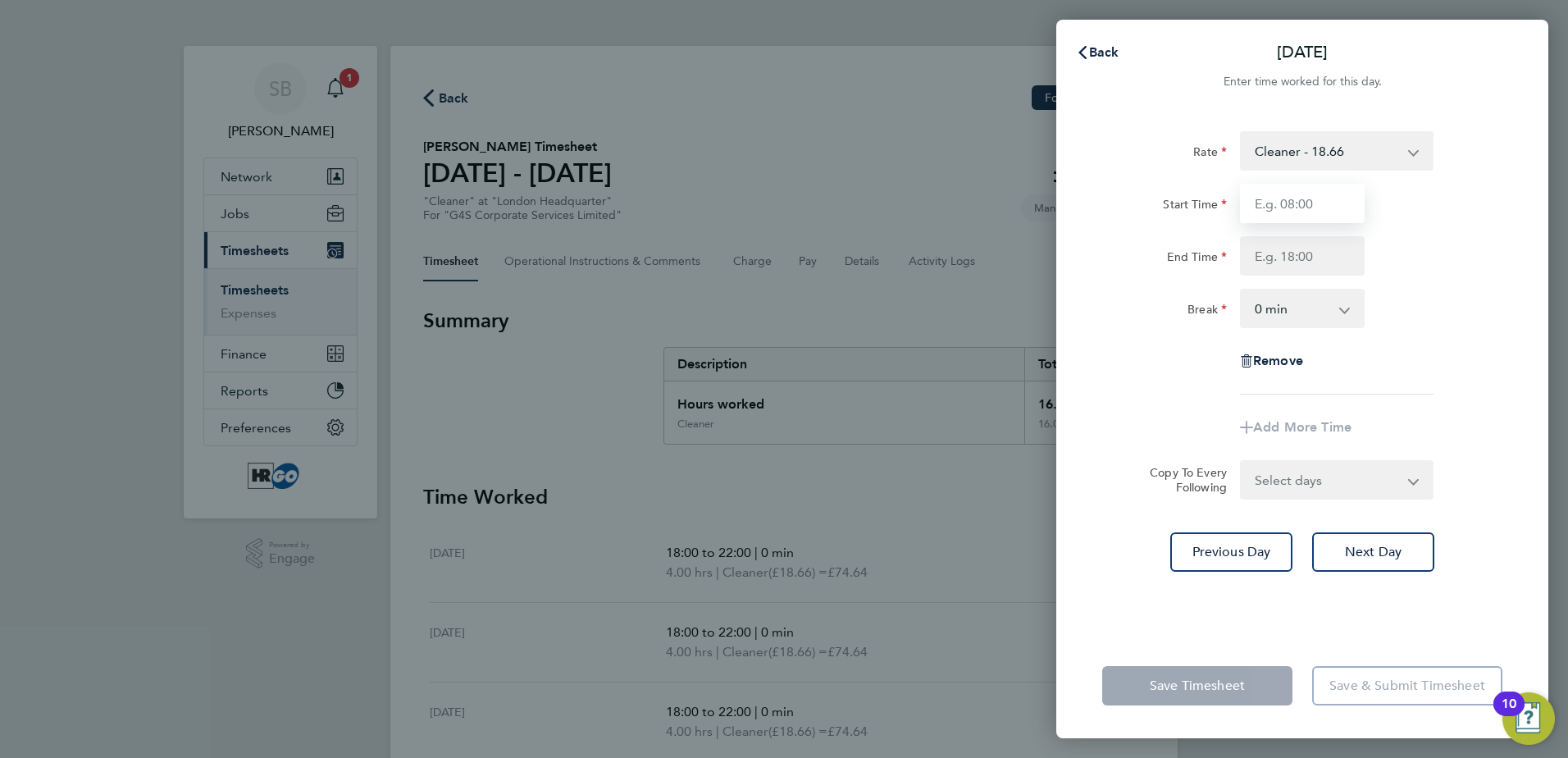
click at [1281, 213] on input "Start Time" at bounding box center [1302, 203] width 124 height 39
type input "18:00"
type input "22:00"
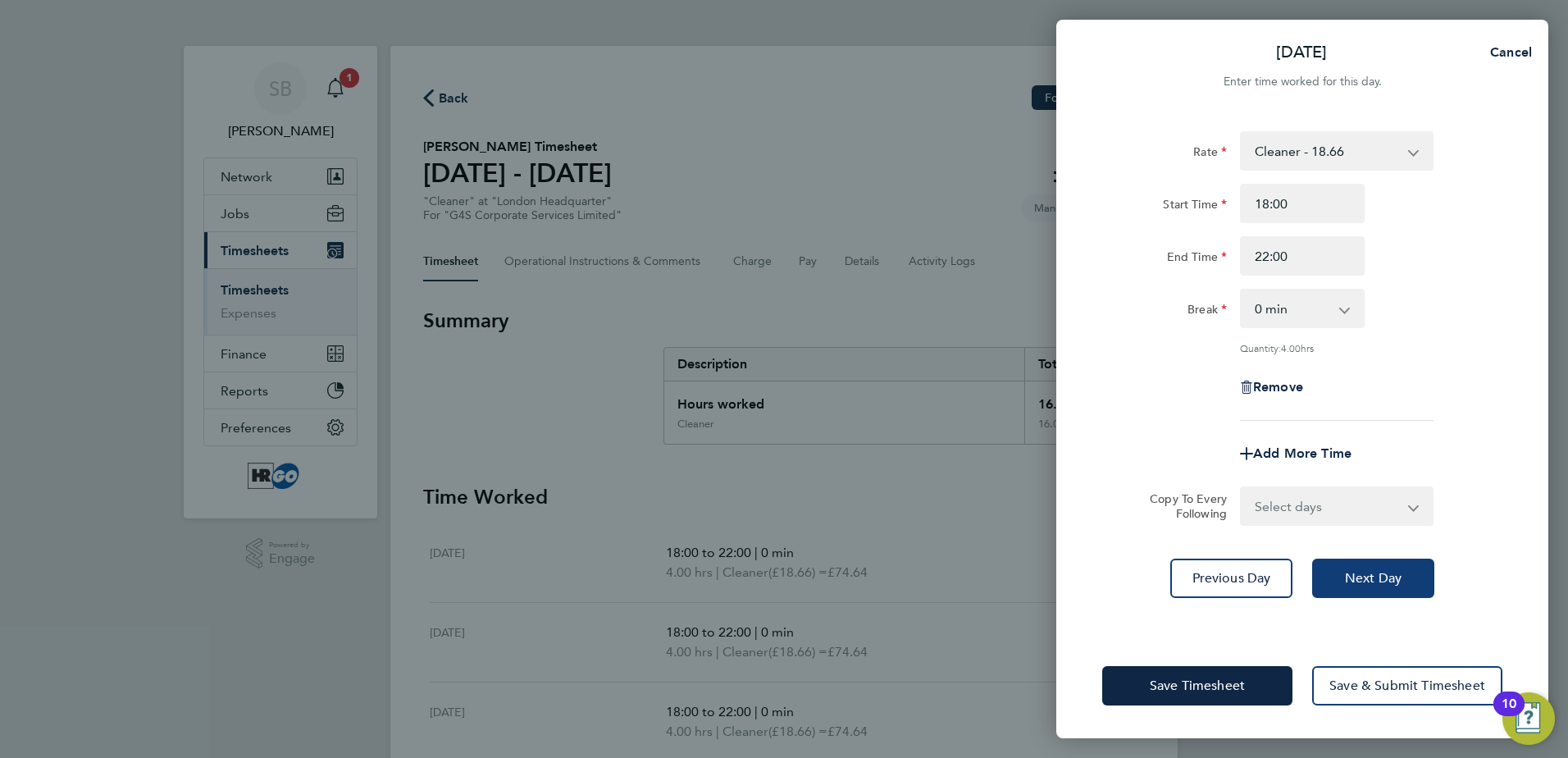
click at [1392, 580] on span "Next Day" at bounding box center [1373, 579] width 57 height 17
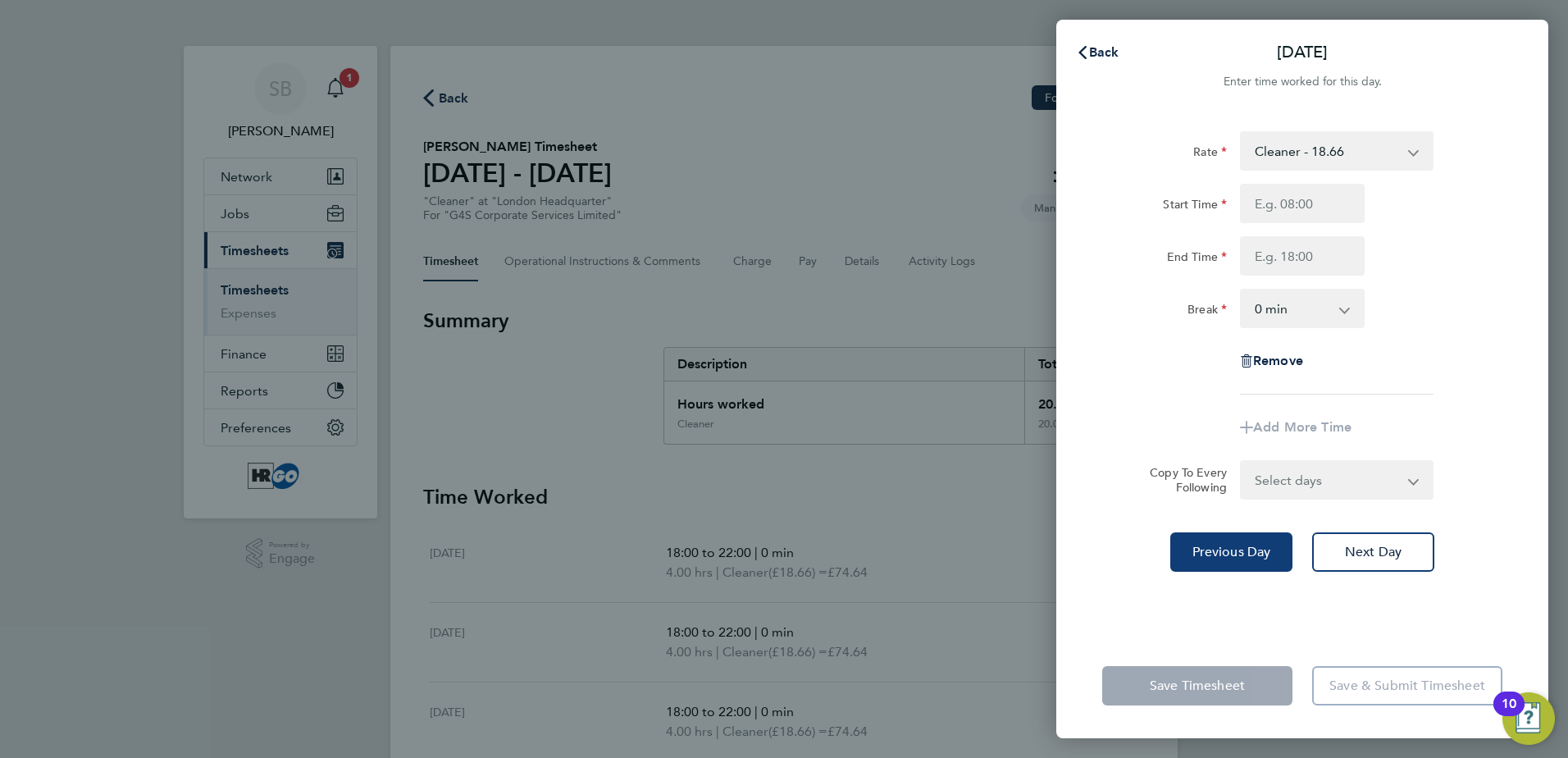
click at [1252, 550] on span "Previous Day" at bounding box center [1231, 552] width 79 height 17
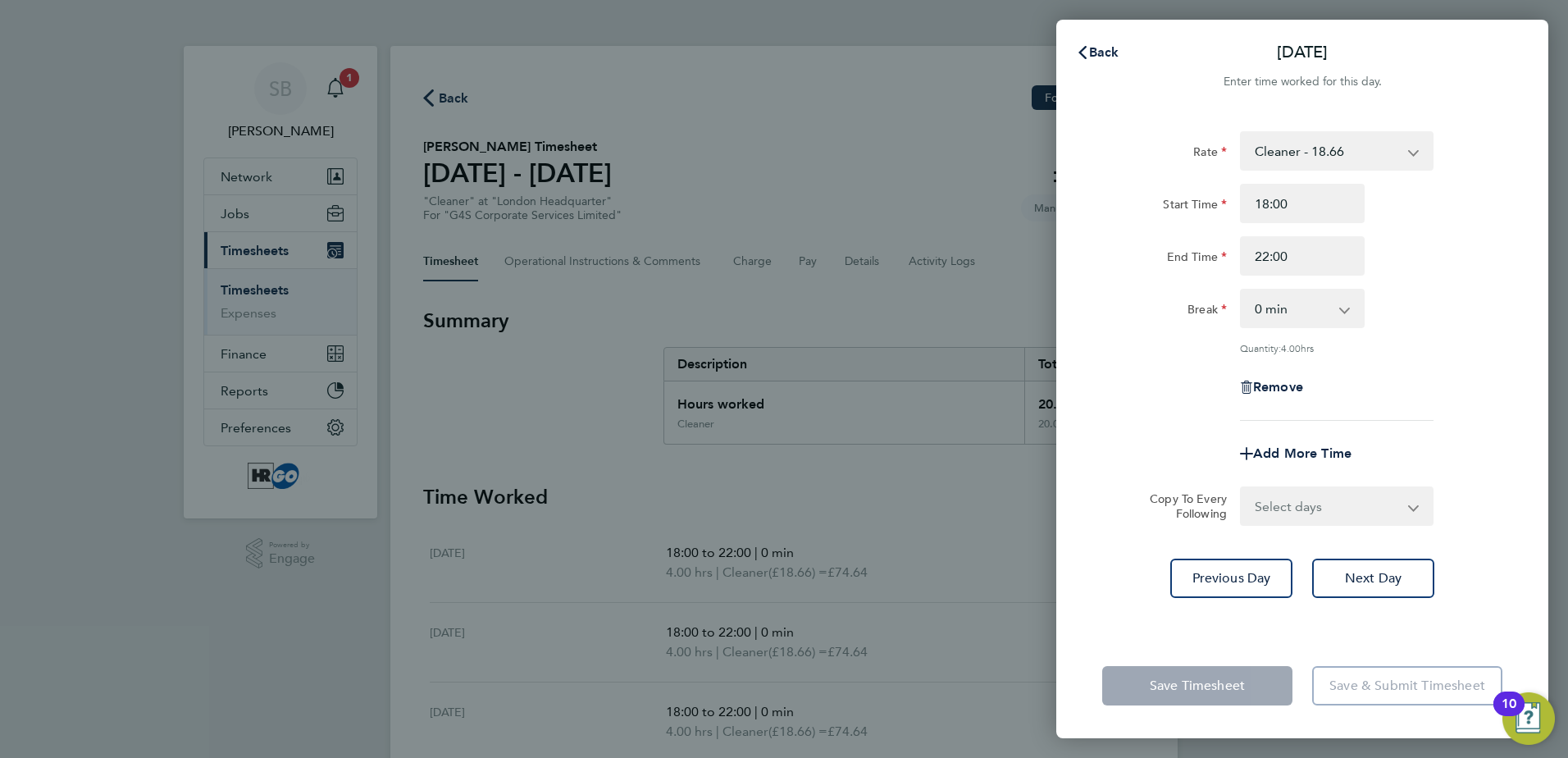
click at [865, 210] on div "Back [DATE] Enter time worked for this day. Rate Cleaner - 18.66 Start Time 18:…" at bounding box center [784, 379] width 1568 height 758
click at [1375, 574] on span "Next Day" at bounding box center [1373, 579] width 57 height 17
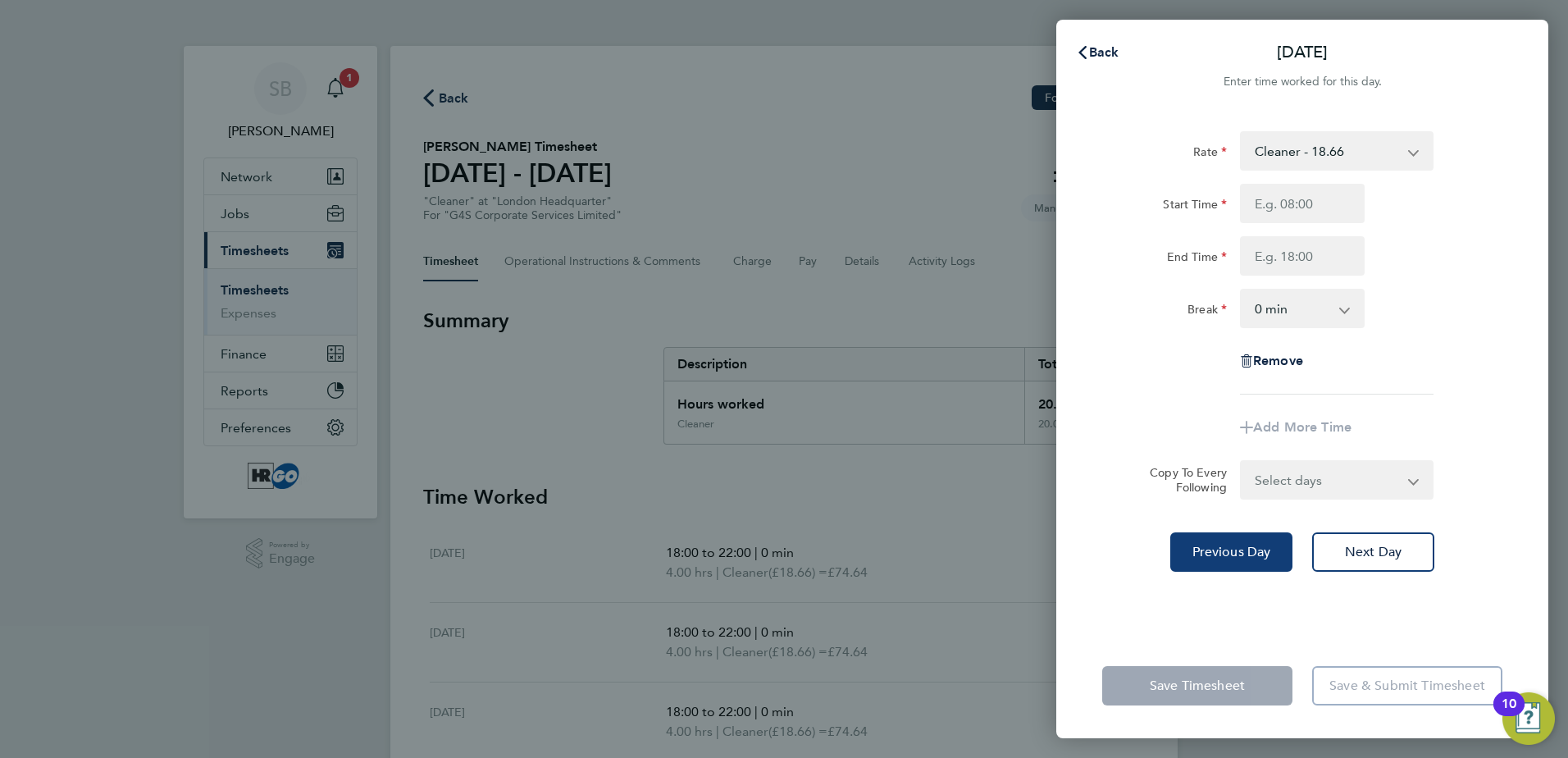
click at [1231, 553] on span "Previous Day" at bounding box center [1231, 552] width 79 height 17
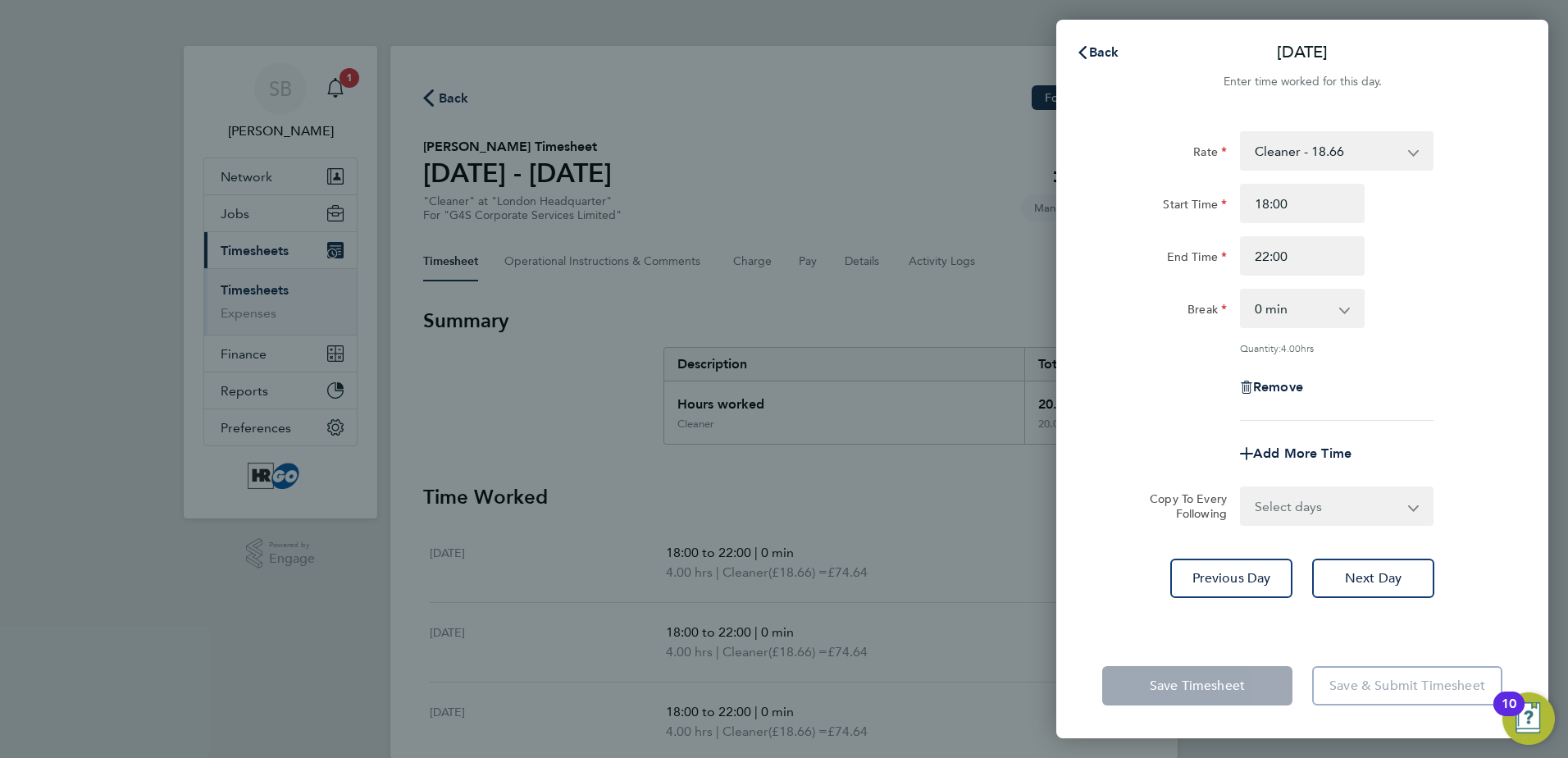
click at [1376, 687] on app-form-button "Save & Submit Timesheet" at bounding box center [1403, 686] width 200 height 39
click at [1101, 56] on span "Back" at bounding box center [1104, 52] width 31 height 16
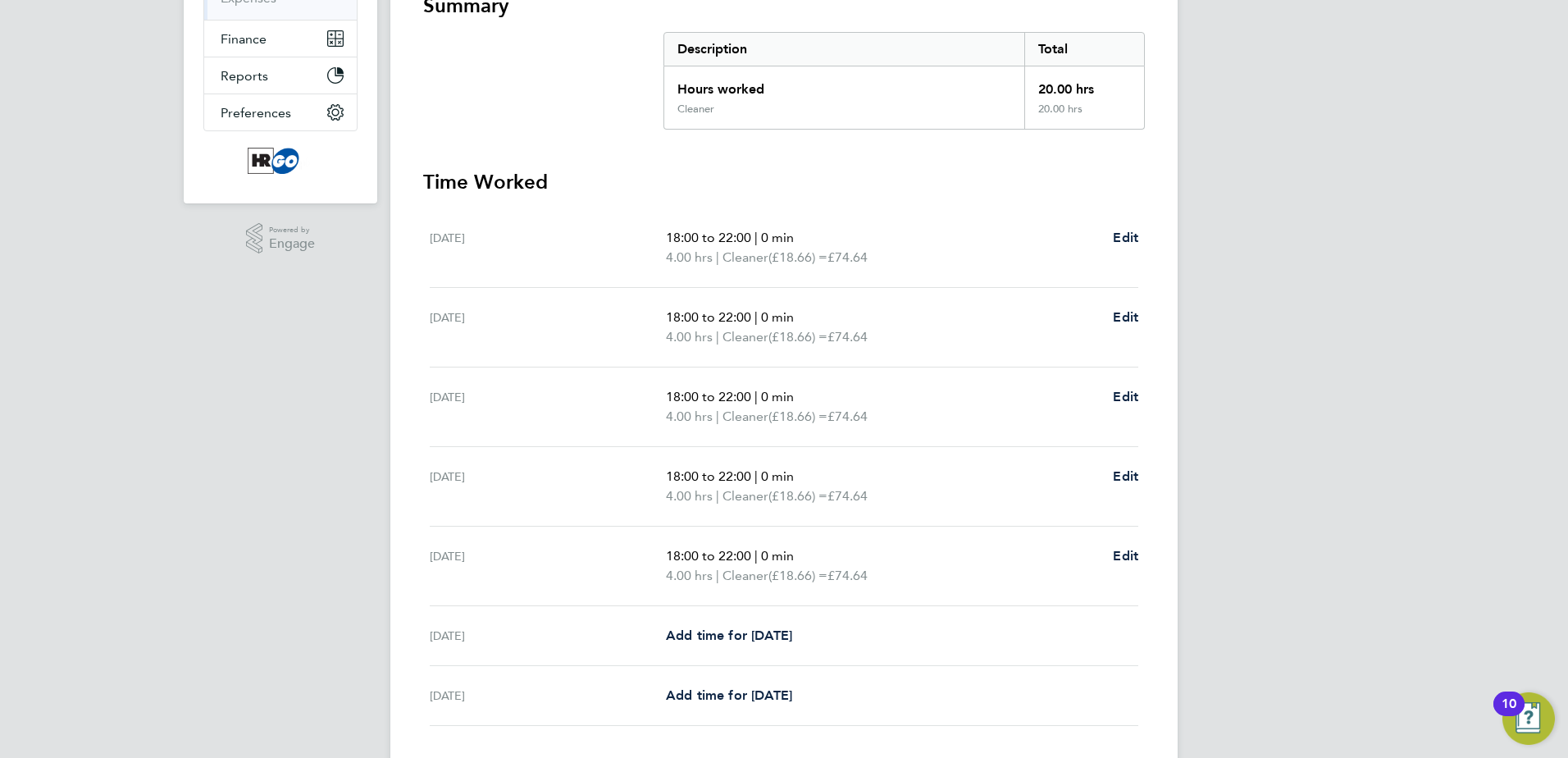
scroll to position [410, 0]
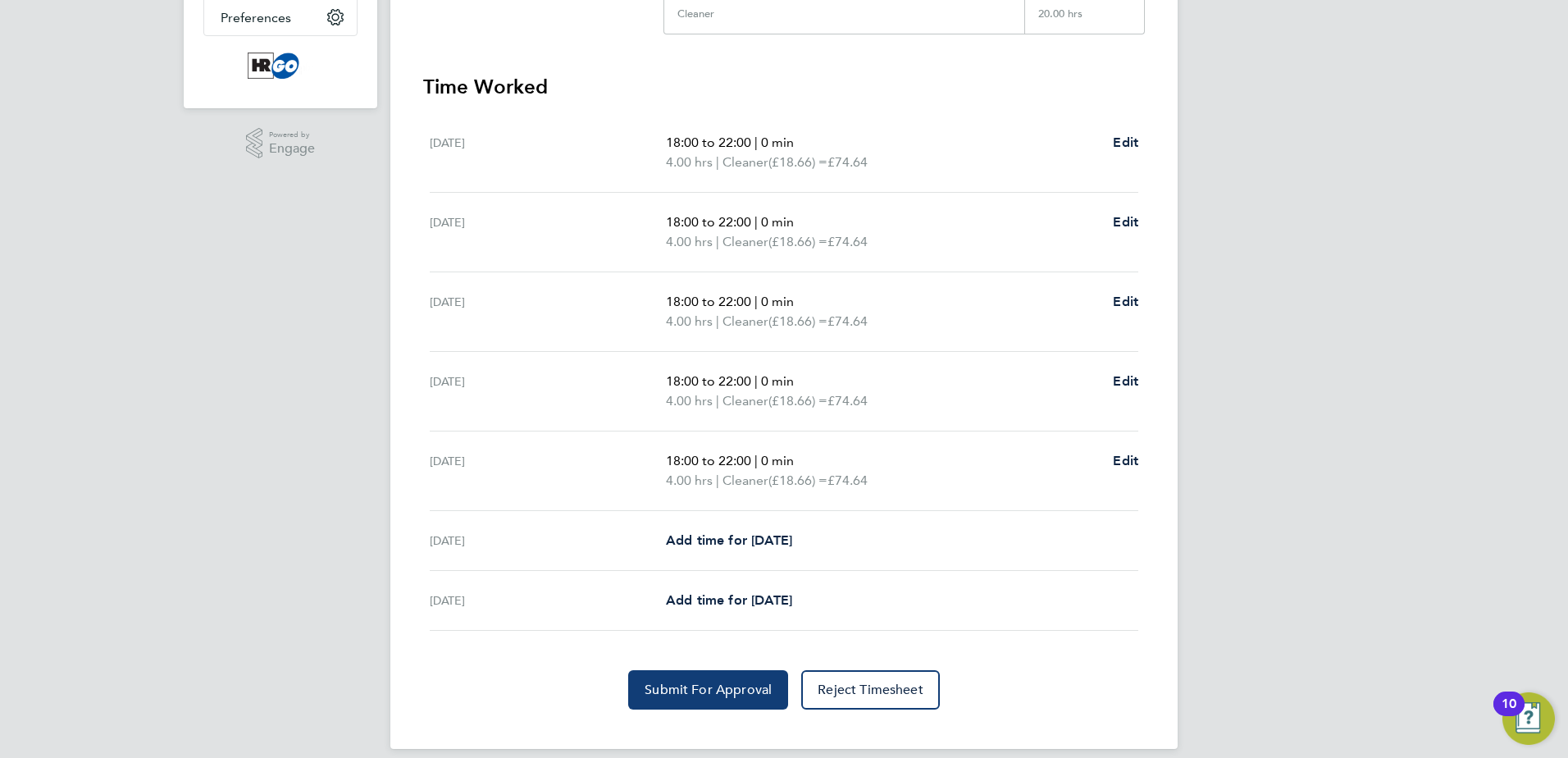
click at [726, 700] on button "Submit For Approval" at bounding box center [708, 690] width 159 height 39
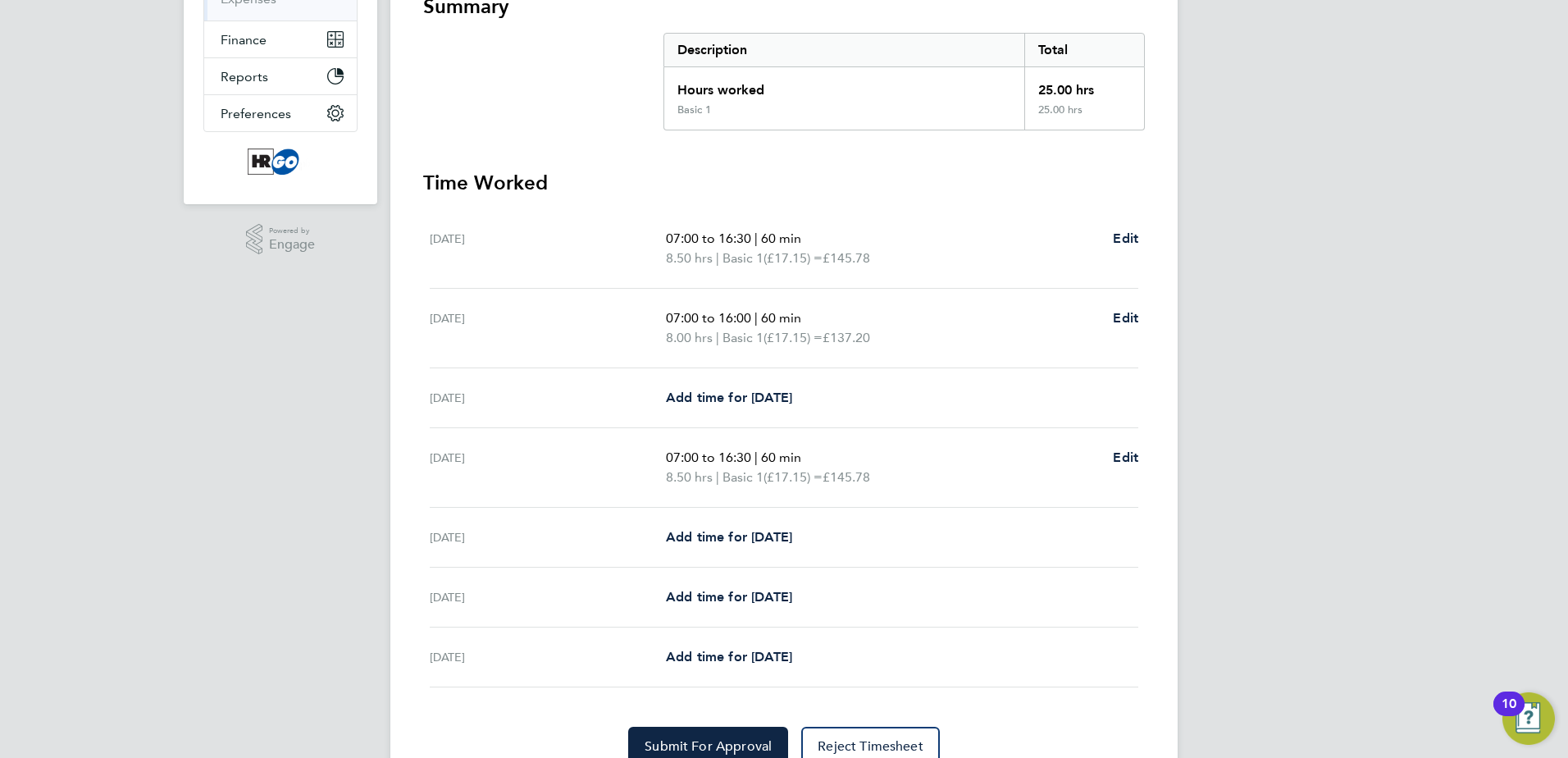
scroll to position [388, 0]
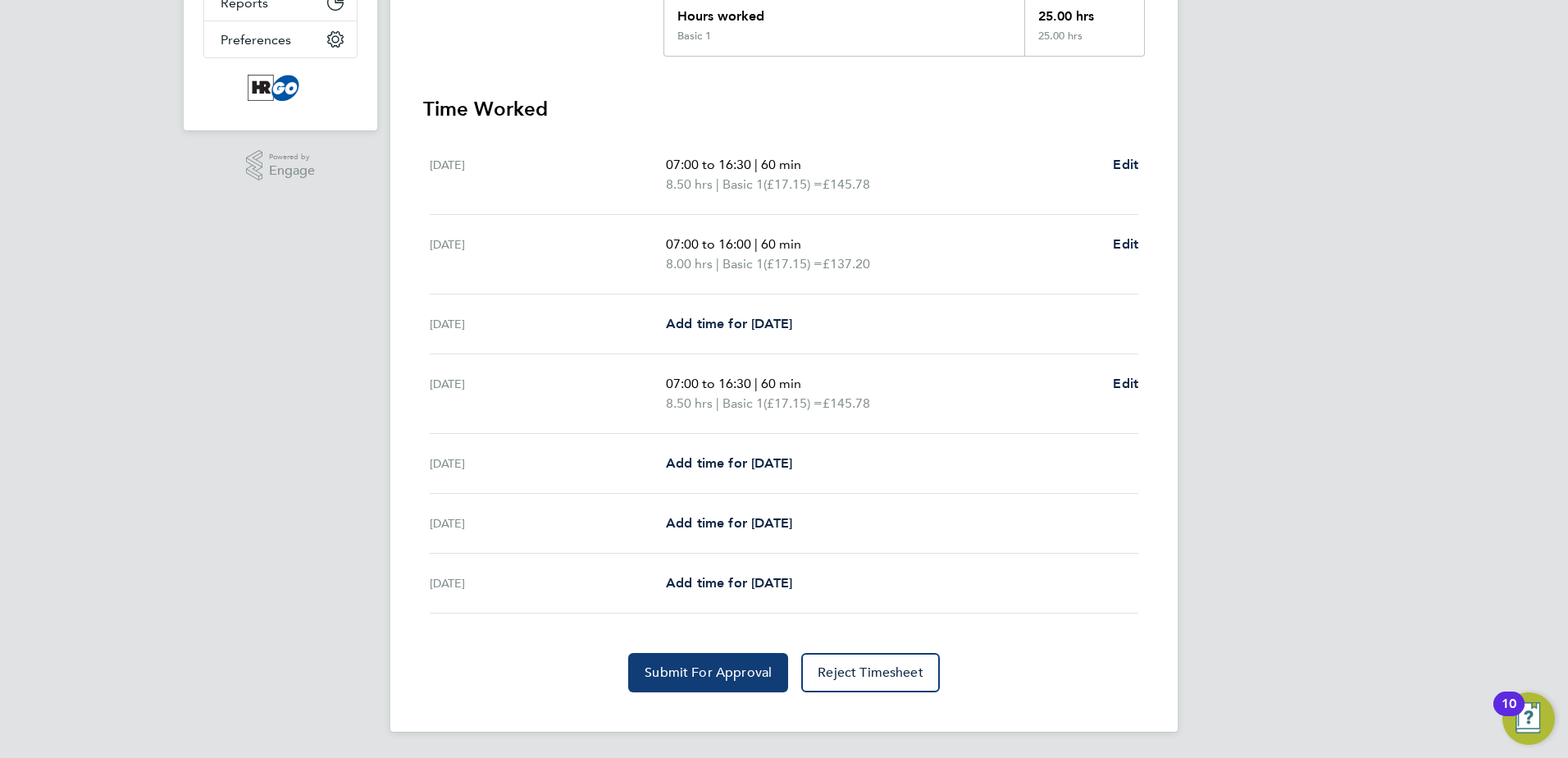
click at [739, 678] on span "Submit For Approval" at bounding box center [708, 673] width 127 height 17
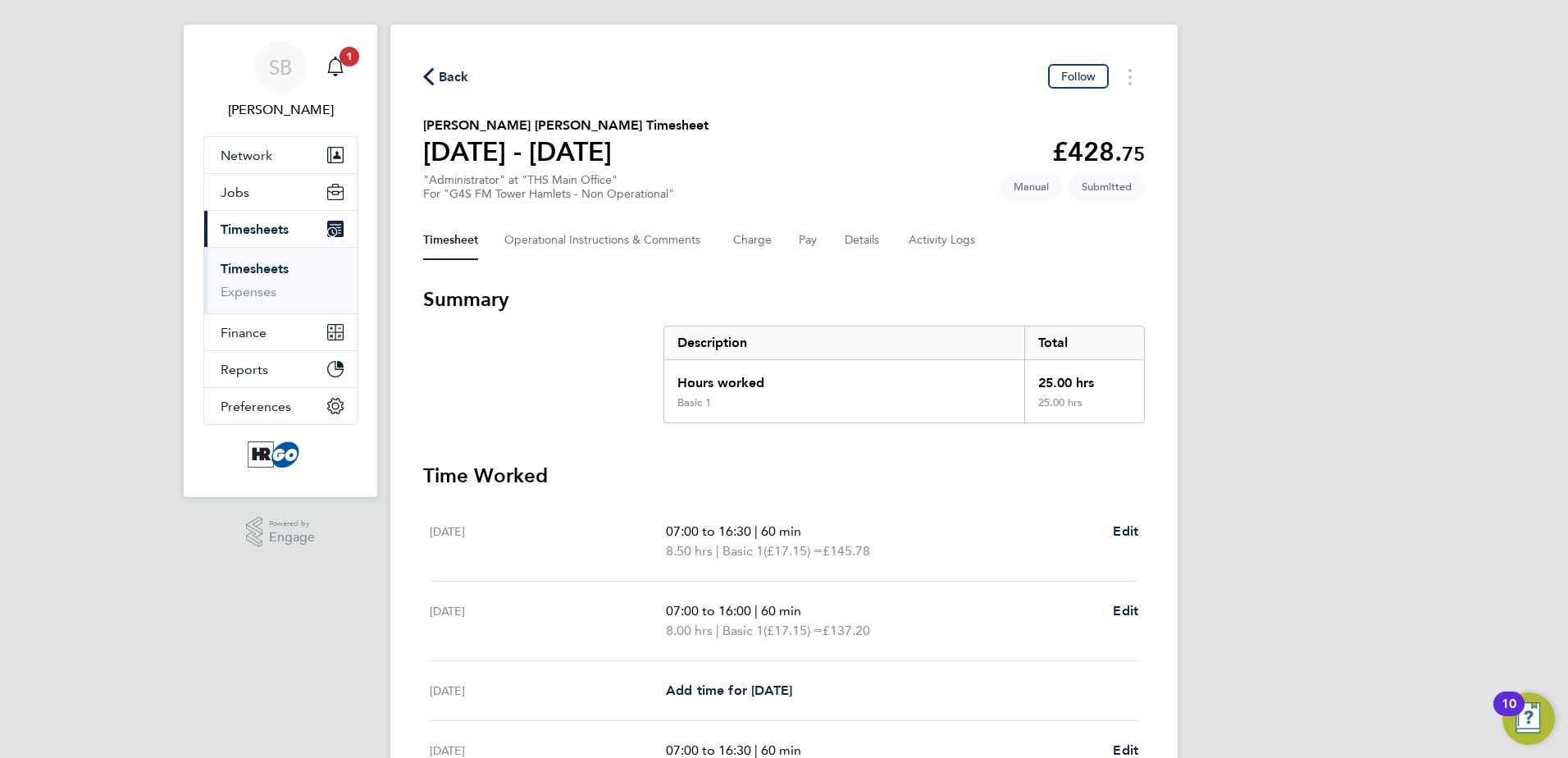
scroll to position [0, 0]
